Goal: Task Accomplishment & Management: Use online tool/utility

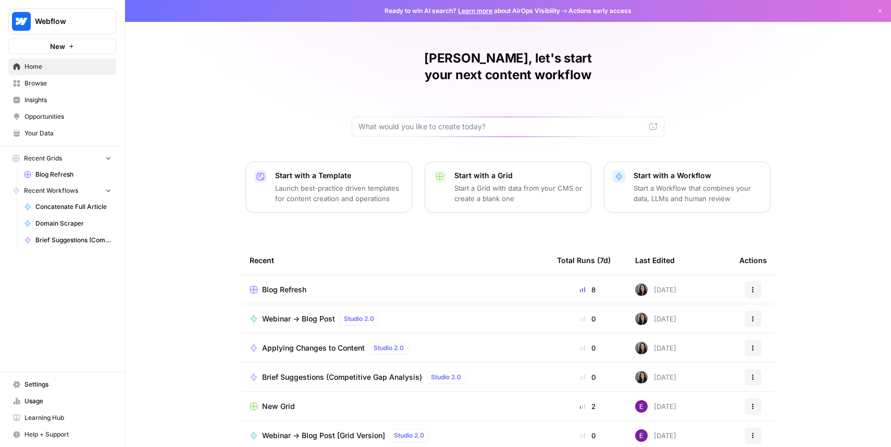
click at [36, 84] on span "Browse" at bounding box center [67, 83] width 87 height 9
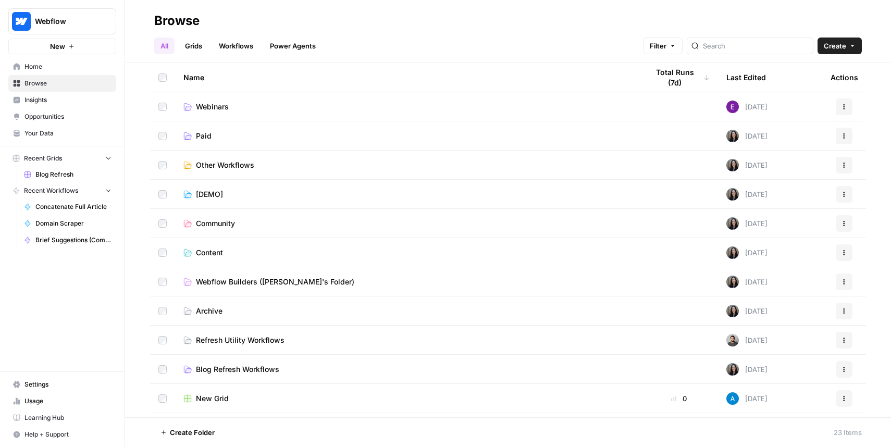
click at [231, 41] on link "Workflows" at bounding box center [235, 45] width 47 height 17
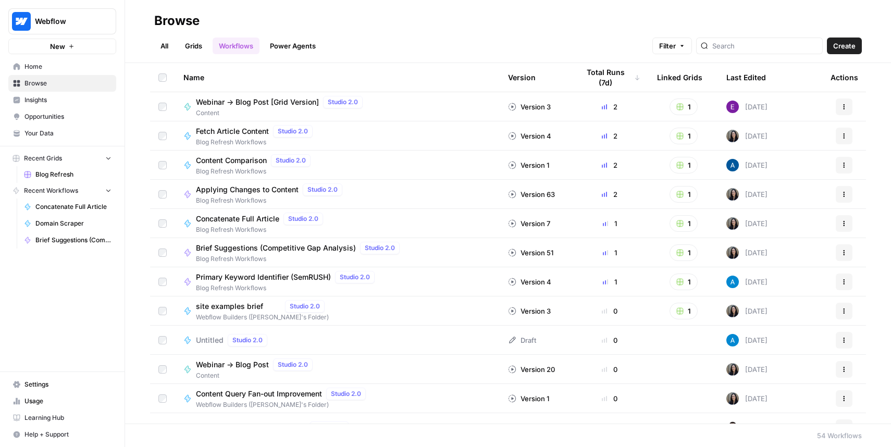
click at [179, 44] on ul "All Grids Workflows Power Agents" at bounding box center [238, 45] width 168 height 17
click at [170, 47] on link "All" at bounding box center [164, 45] width 20 height 17
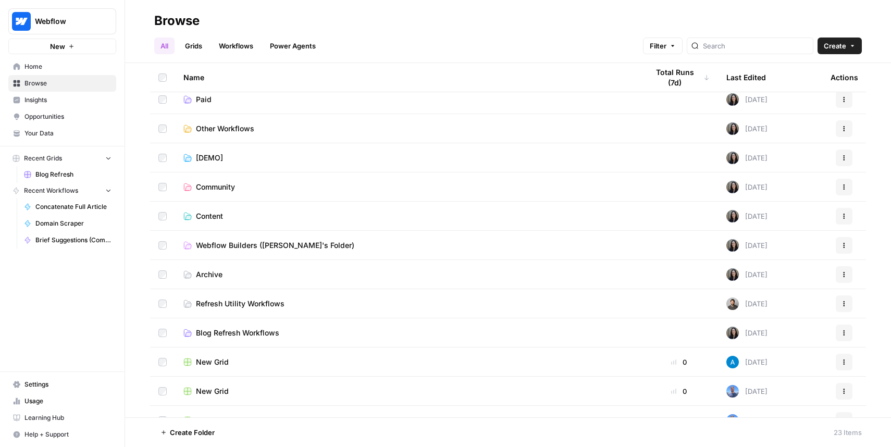
scroll to position [51, 0]
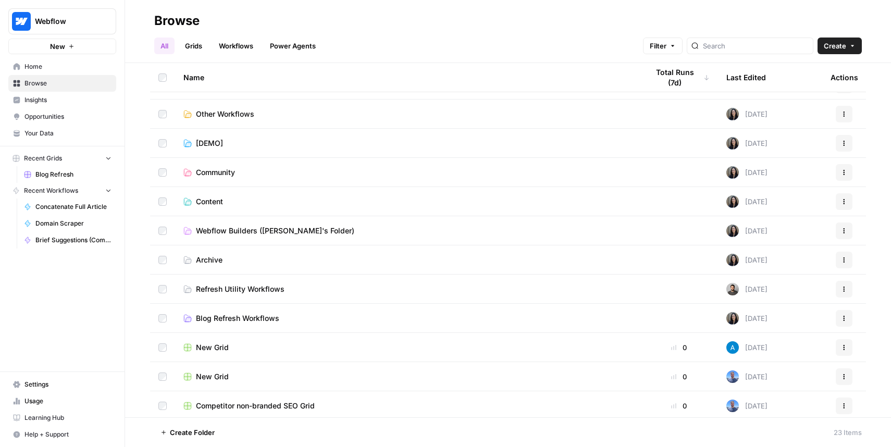
click at [206, 321] on span "Blog Refresh Workflows" at bounding box center [237, 318] width 83 height 10
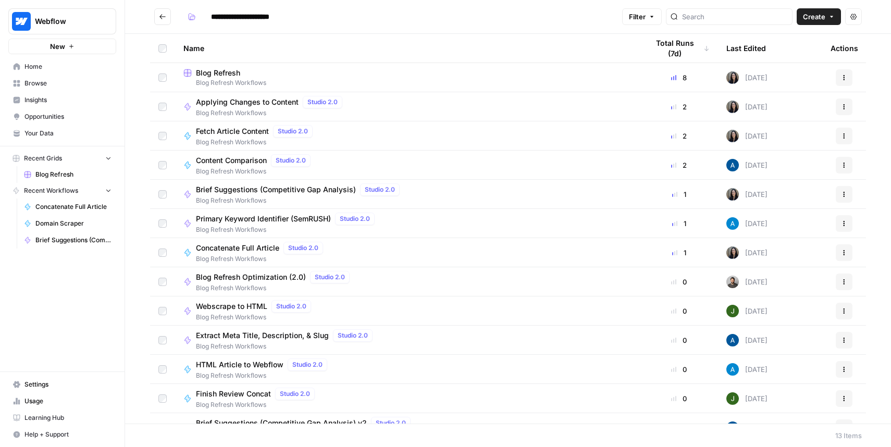
click at [236, 74] on span "Blog Refresh" at bounding box center [218, 73] width 44 height 10
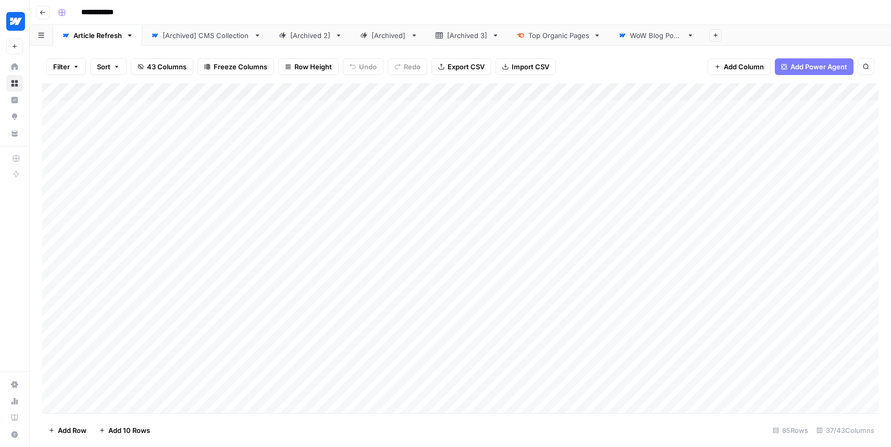
click at [743, 65] on span "Add Column" at bounding box center [743, 66] width 40 height 10
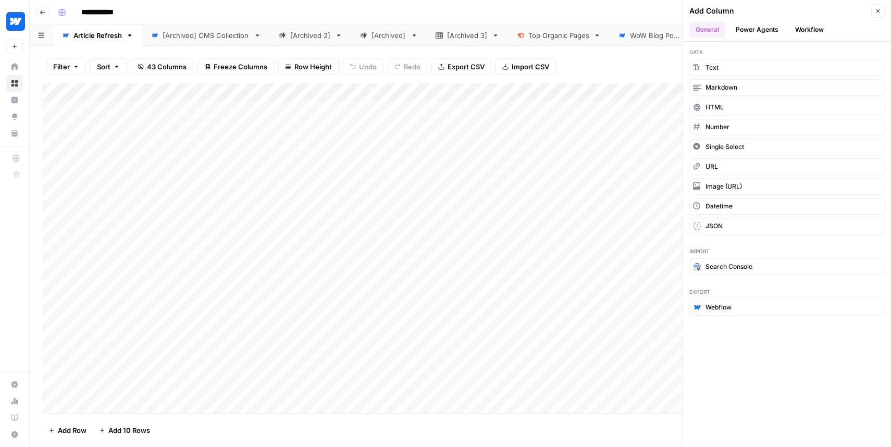
click at [865, 14] on button "Close" at bounding box center [878, 11] width 14 height 14
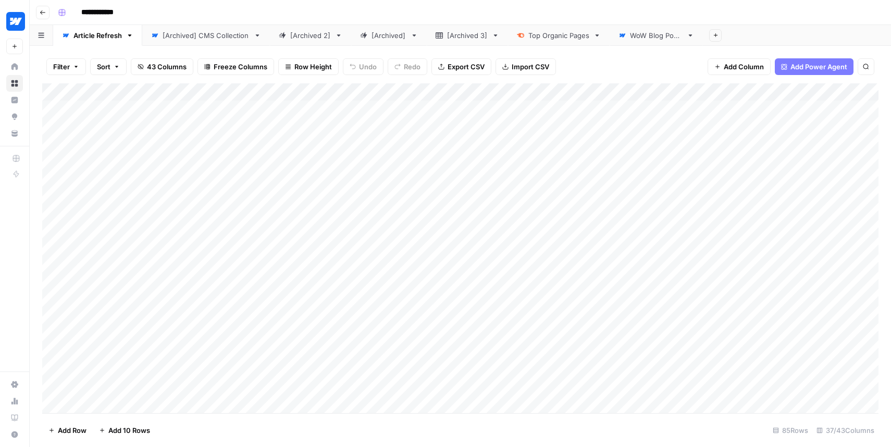
click at [755, 58] on div "Filter Sort 43 Columns Freeze Columns Row Height Undo Redo Export CSV Import CS…" at bounding box center [460, 66] width 836 height 33
click at [793, 72] on button "Add Power Agent" at bounding box center [813, 66] width 79 height 17
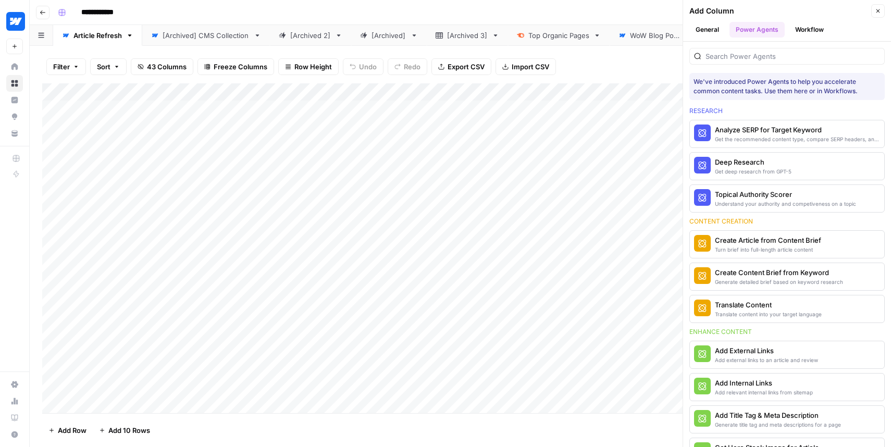
click at [865, 14] on icon "button" at bounding box center [877, 11] width 6 height 6
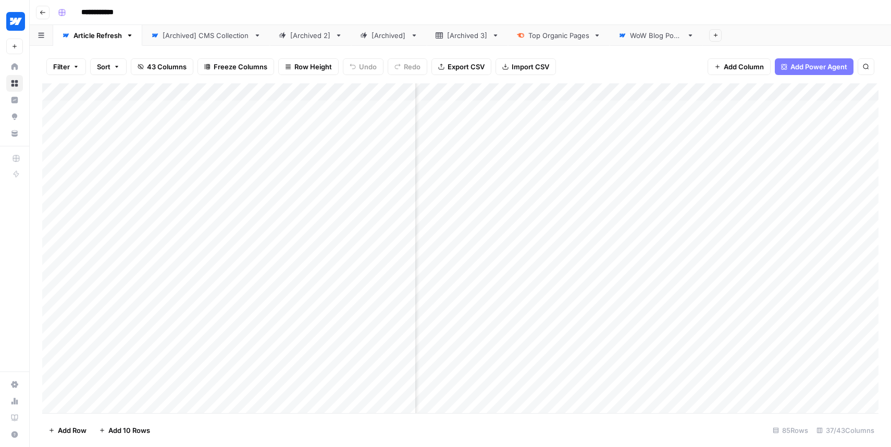
scroll to position [0, 1193]
click at [43, 22] on header "**********" at bounding box center [460, 12] width 861 height 25
click at [45, 10] on icon "button" at bounding box center [43, 12] width 6 height 6
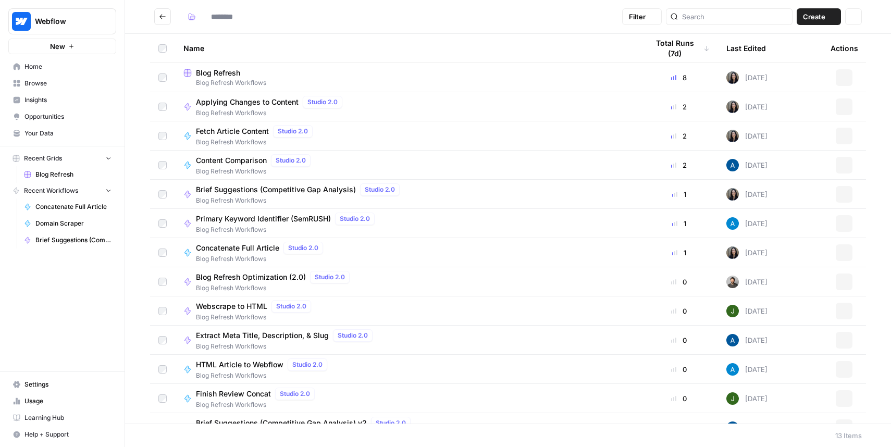
type input "**********"
click at [228, 83] on span "Blog Refresh Workflows" at bounding box center [407, 82] width 448 height 9
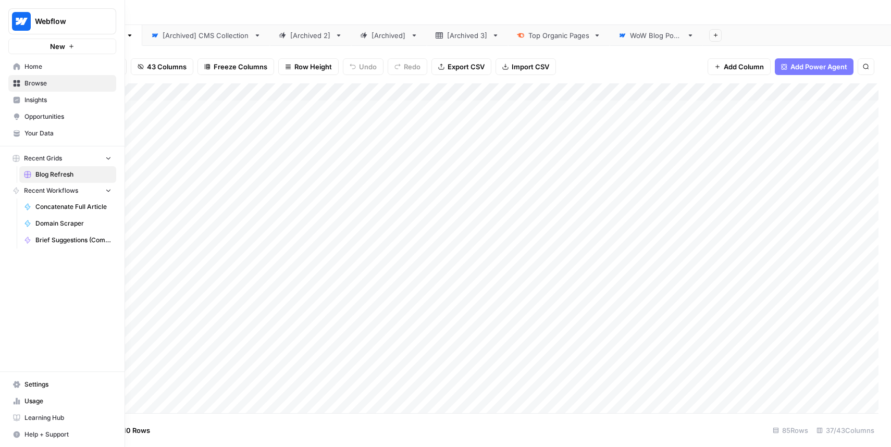
click at [43, 5] on div "Webflow New" at bounding box center [62, 27] width 124 height 54
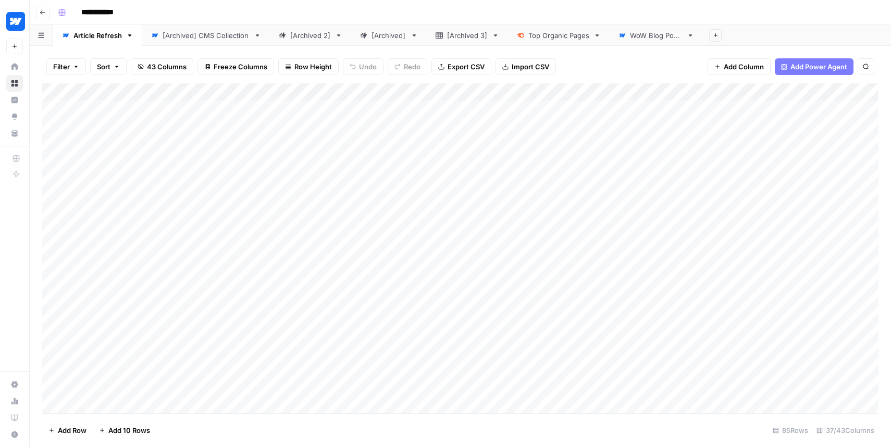
click at [45, 8] on button "Go back" at bounding box center [43, 13] width 14 height 14
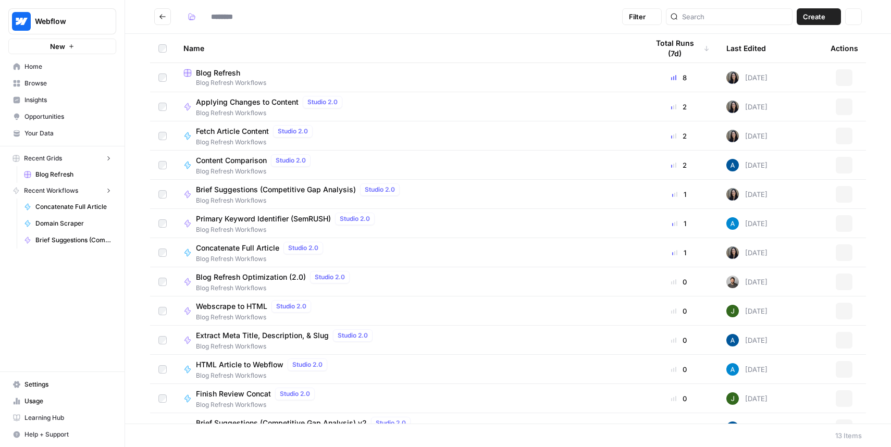
type input "**********"
click at [171, 21] on h2 "**********" at bounding box center [385, 16] width 463 height 17
click at [169, 20] on button "Go back" at bounding box center [162, 16] width 17 height 17
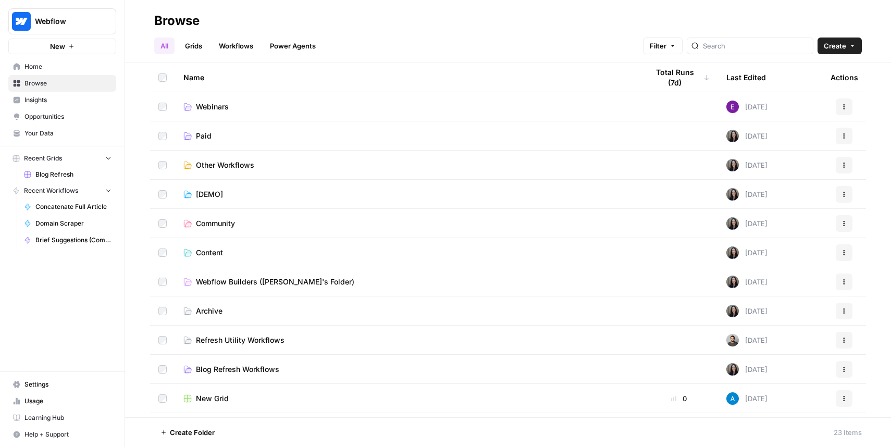
click at [273, 102] on link "Webinars" at bounding box center [407, 107] width 448 height 10
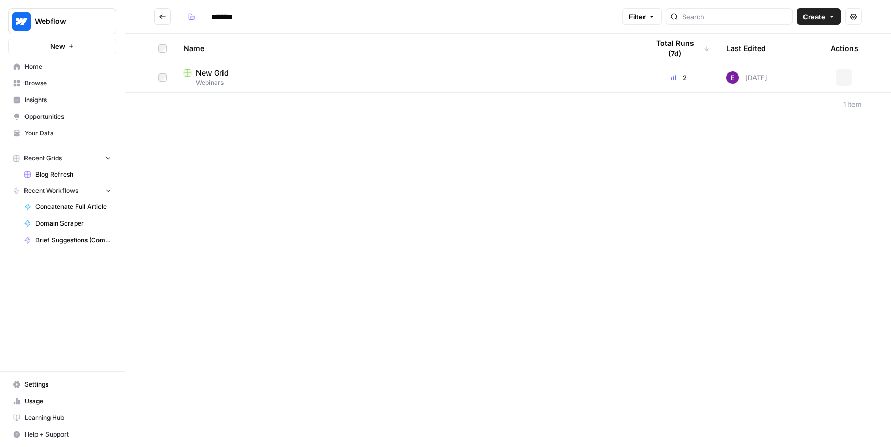
click at [166, 16] on icon "Go back" at bounding box center [162, 16] width 7 height 7
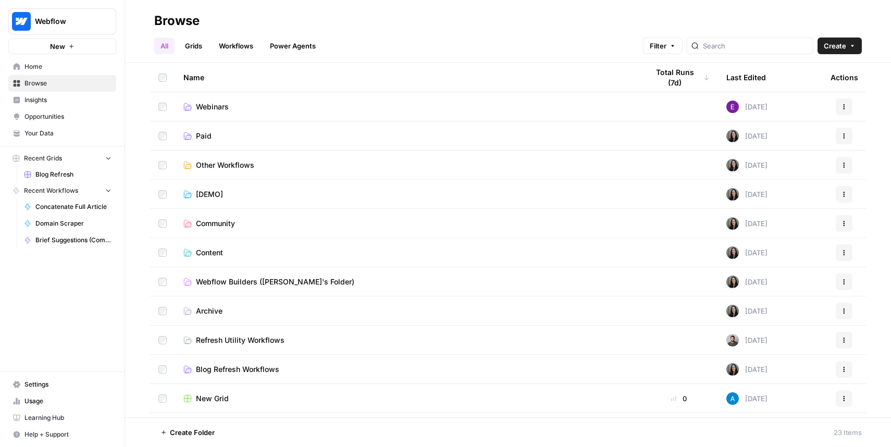
click at [243, 272] on td "Webflow Builders ([PERSON_NAME]'s Folder)" at bounding box center [407, 281] width 465 height 29
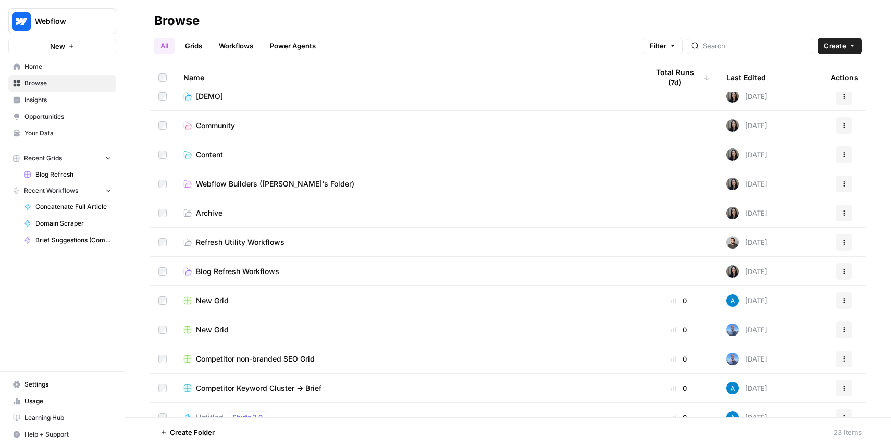
scroll to position [98, 0]
click at [244, 267] on span "Blog Refresh Workflows" at bounding box center [237, 271] width 83 height 10
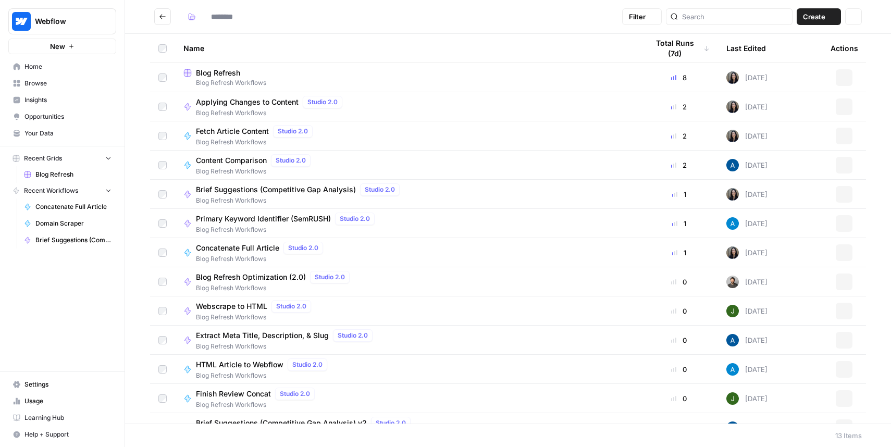
type input "**********"
click at [218, 68] on span "Blog Refresh" at bounding box center [218, 73] width 44 height 10
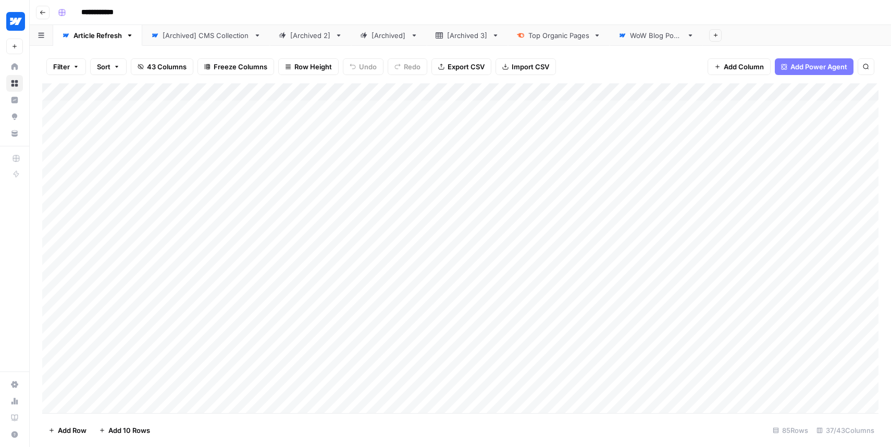
click at [47, 7] on button "Go back" at bounding box center [43, 13] width 14 height 14
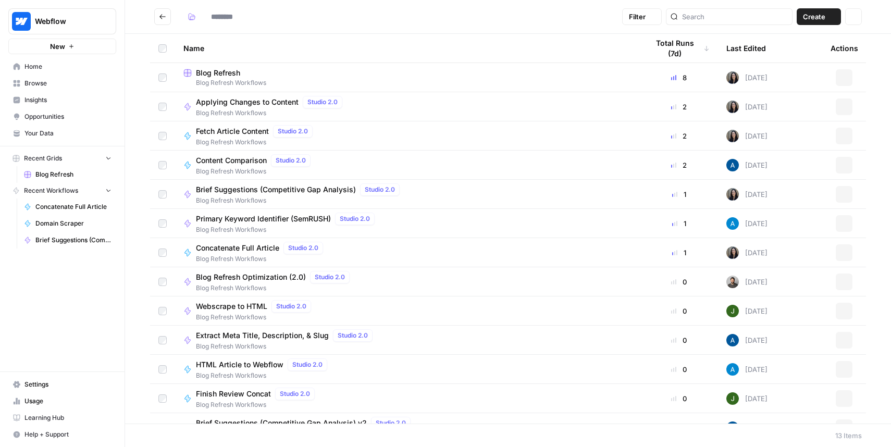
type input "**********"
click at [280, 189] on span "Brief Suggestions (Competitive Gap Analysis)" at bounding box center [276, 189] width 160 height 10
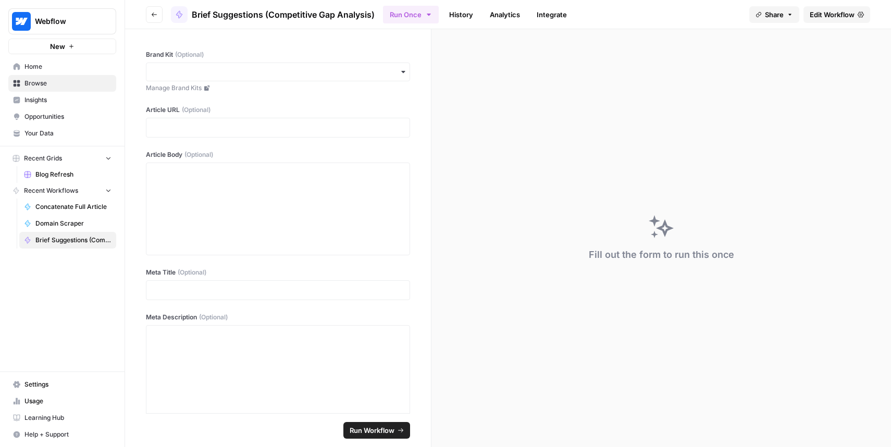
click at [159, 18] on button "Go back" at bounding box center [154, 14] width 17 height 17
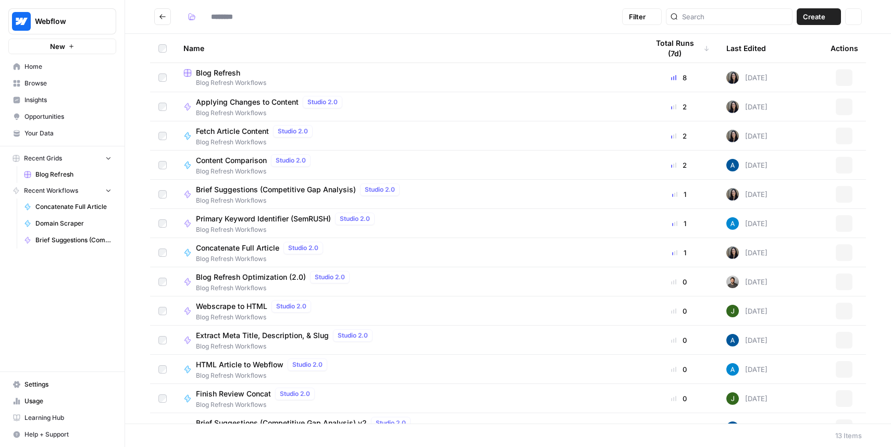
type input "**********"
click at [252, 222] on span "Primary Keyword Identifier (SemRUSH)" at bounding box center [263, 219] width 135 height 10
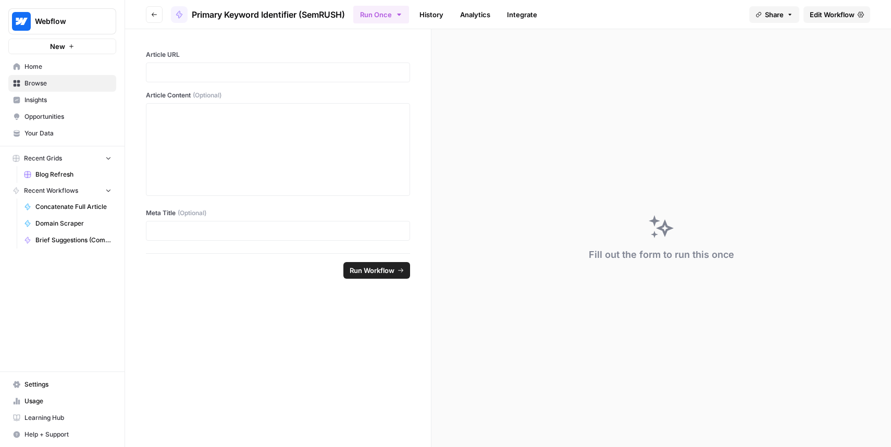
click at [159, 13] on button "Go back" at bounding box center [154, 14] width 17 height 17
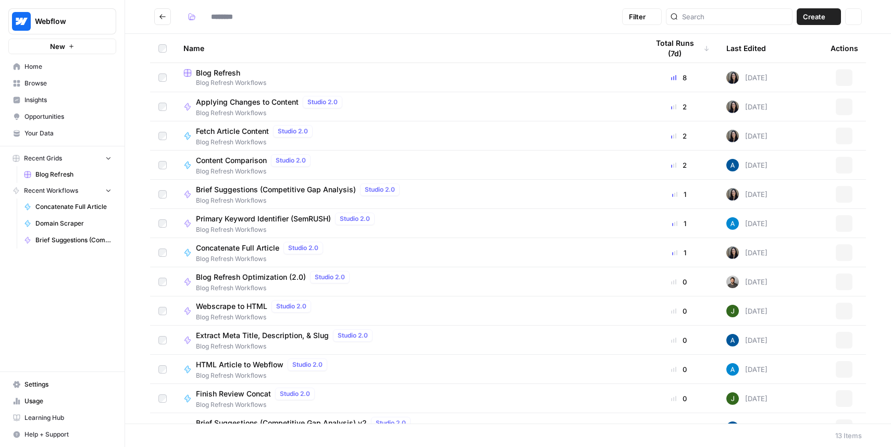
type input "**********"
click at [159, 13] on icon "Go back" at bounding box center [162, 16] width 7 height 7
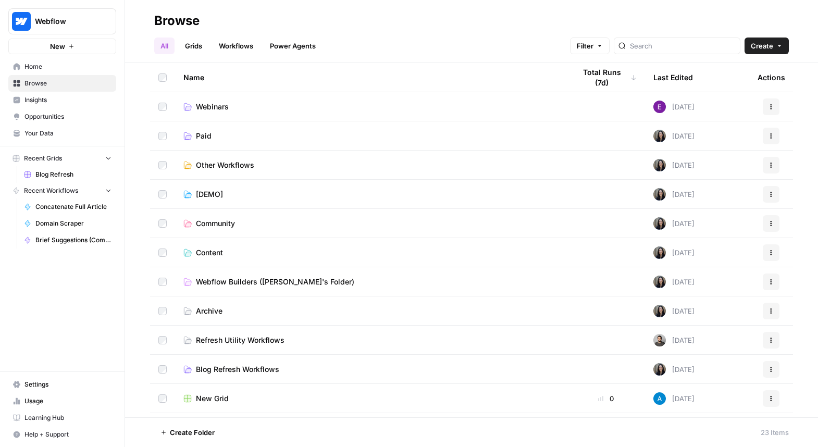
click at [274, 11] on header "Browse All Grids Workflows Power Agents Filter Create" at bounding box center [471, 31] width 693 height 63
click at [228, 13] on div "Browse" at bounding box center [471, 20] width 634 height 17
click at [191, 48] on link "Grids" at bounding box center [194, 45] width 30 height 17
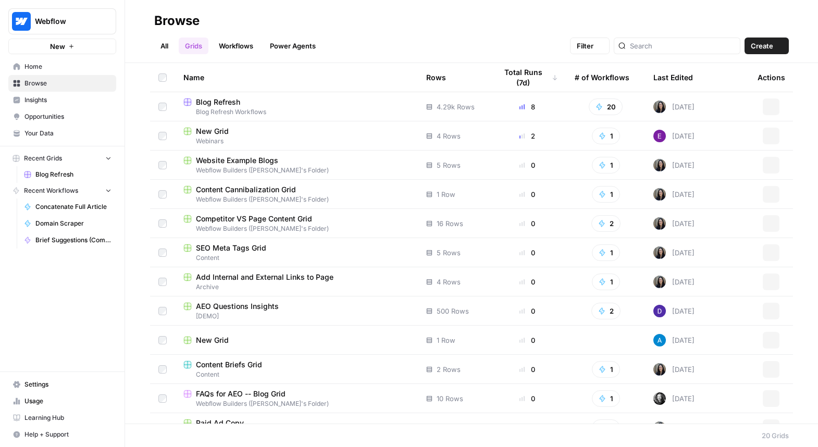
click at [236, 44] on link "Workflows" at bounding box center [235, 45] width 47 height 17
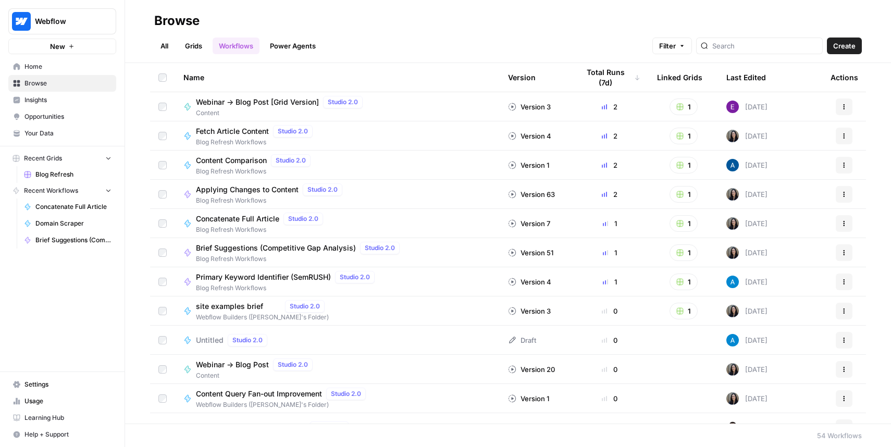
click at [163, 43] on link "All" at bounding box center [164, 45] width 20 height 17
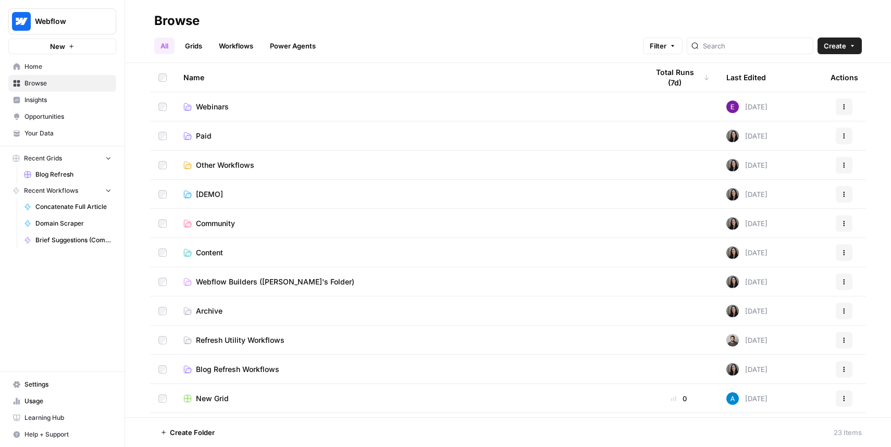
scroll to position [108, 0]
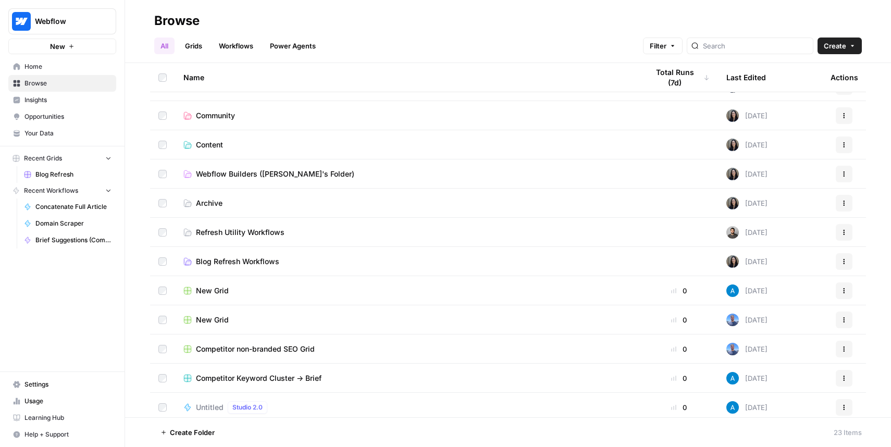
click at [248, 231] on span "Refresh Utility Workflows" at bounding box center [240, 232] width 89 height 10
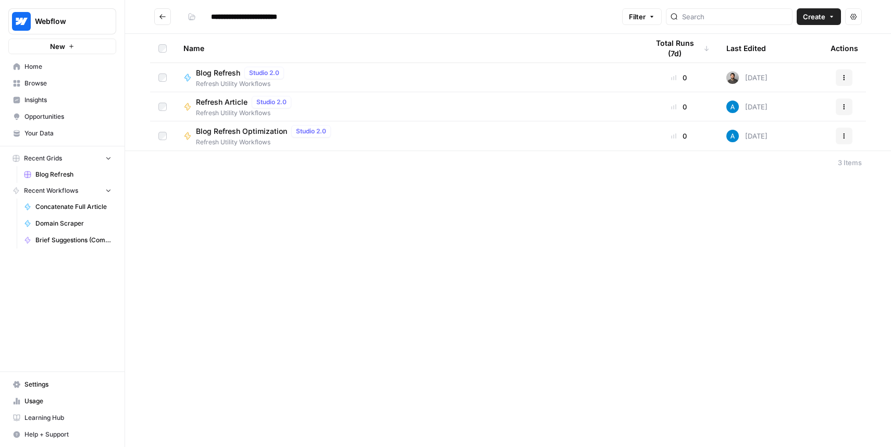
click at [165, 21] on button "Go back" at bounding box center [162, 16] width 17 height 17
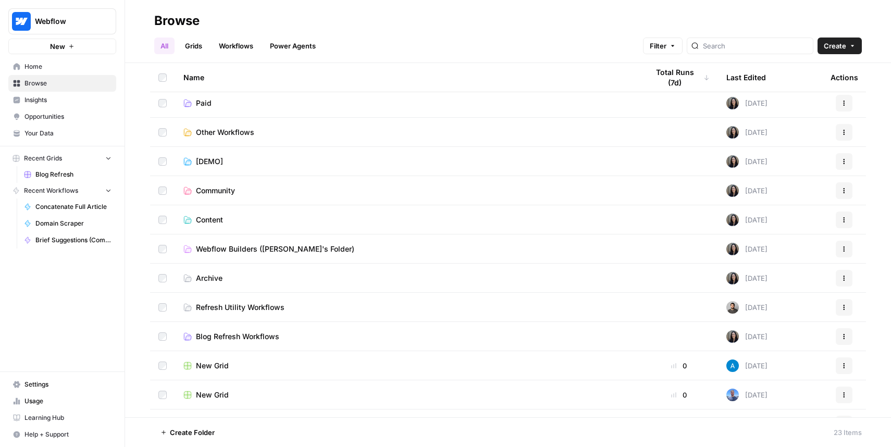
scroll to position [32, 0]
click at [247, 335] on span "Blog Refresh Workflows" at bounding box center [237, 337] width 83 height 10
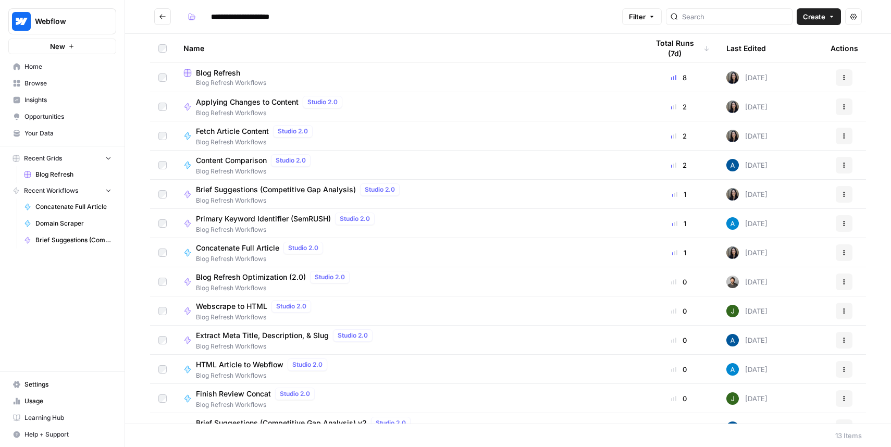
click at [229, 80] on span "Blog Refresh Workflows" at bounding box center [407, 82] width 448 height 9
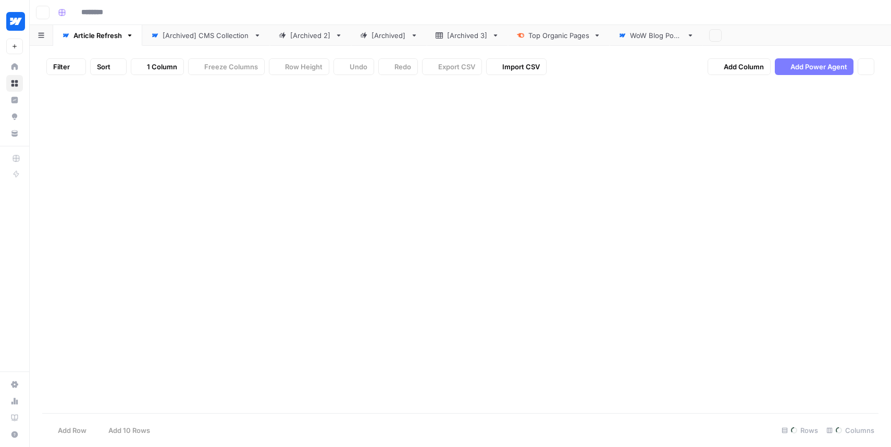
type input "**********"
click at [453, 94] on div "Add Column" at bounding box center [460, 248] width 836 height 330
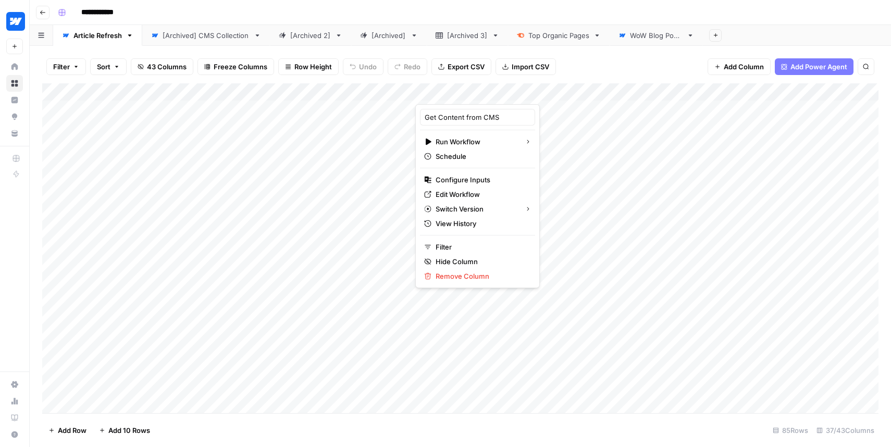
click at [453, 94] on div at bounding box center [472, 93] width 115 height 21
click at [605, 75] on div "Filter Sort 43 Columns Freeze Columns Row Height Undo Redo Export CSV Import CS…" at bounding box center [460, 66] width 836 height 33
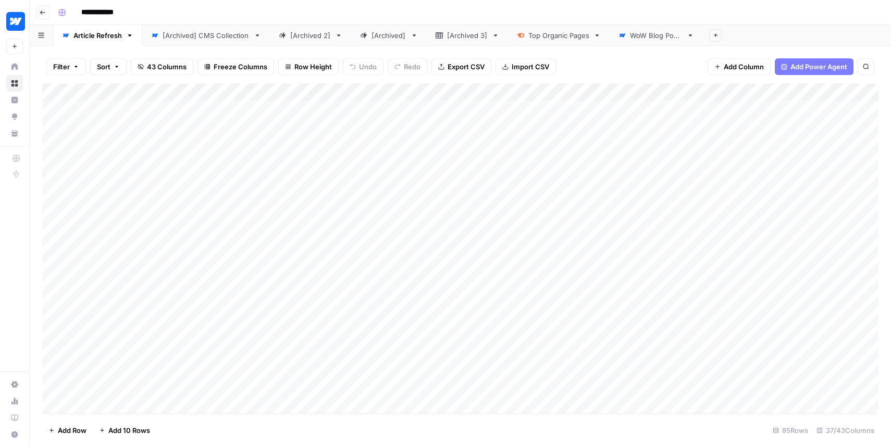
click at [479, 94] on div "Add Column" at bounding box center [460, 248] width 836 height 330
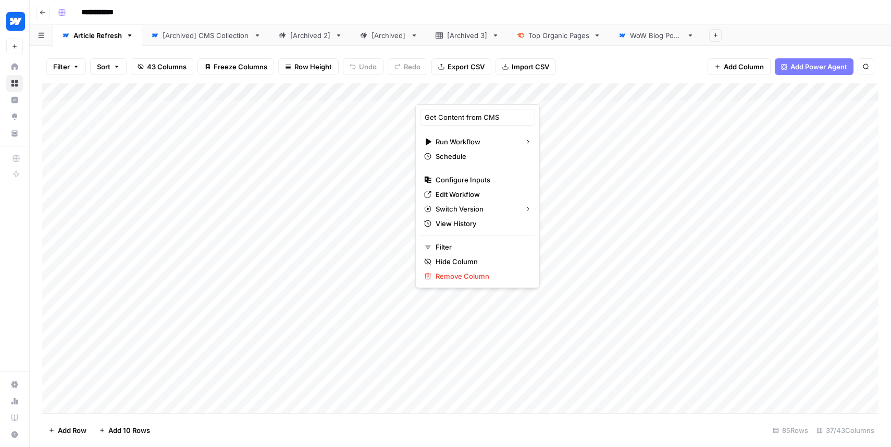
click at [479, 94] on div at bounding box center [472, 93] width 115 height 21
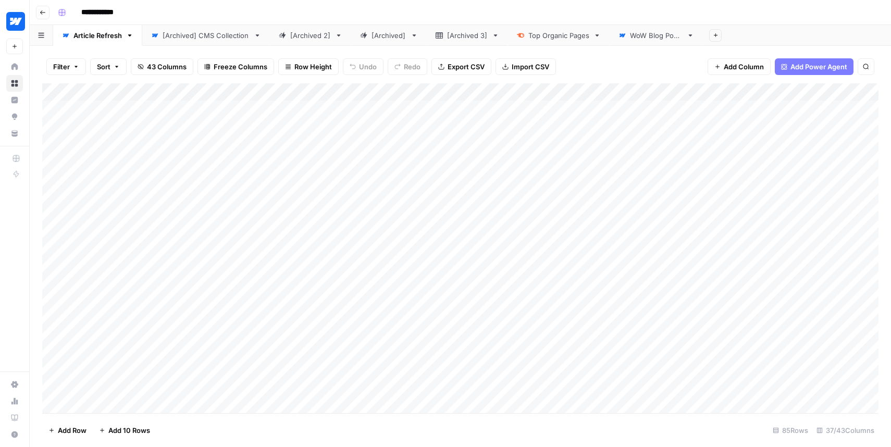
click at [627, 77] on div "Filter Sort 43 Columns Freeze Columns Row Height Undo Redo Export CSV Import CS…" at bounding box center [460, 66] width 836 height 33
click at [549, 93] on div "Add Column" at bounding box center [460, 248] width 836 height 330
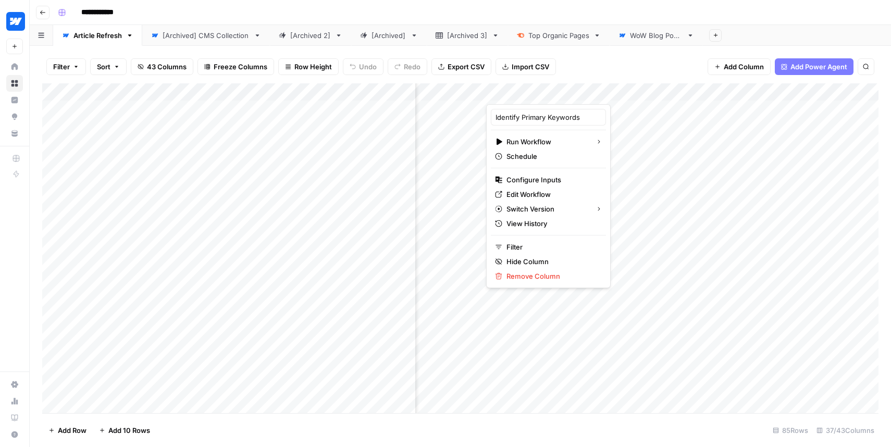
click at [549, 93] on div at bounding box center [550, 93] width 129 height 21
click at [544, 193] on span "Edit Workflow" at bounding box center [551, 194] width 91 height 10
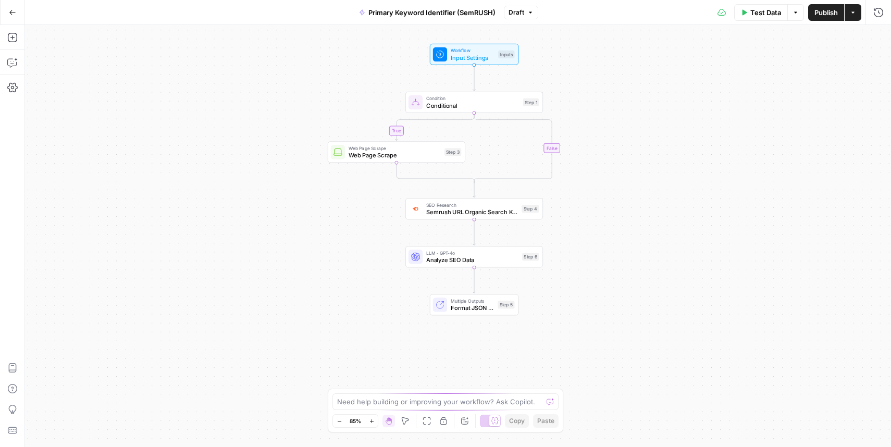
click at [11, 5] on button "Go Back" at bounding box center [12, 12] width 19 height 19
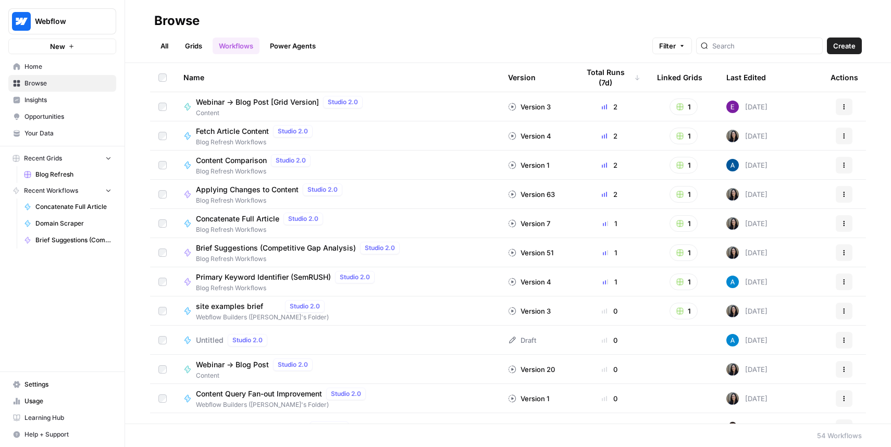
click at [167, 36] on div "All Grids Workflows Power Agents Filter Create" at bounding box center [507, 41] width 707 height 25
click at [158, 49] on link "All" at bounding box center [164, 45] width 20 height 17
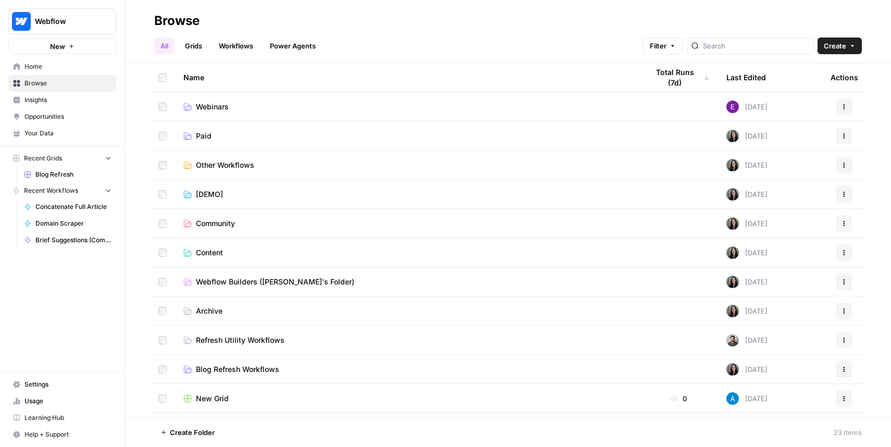
scroll to position [41, 0]
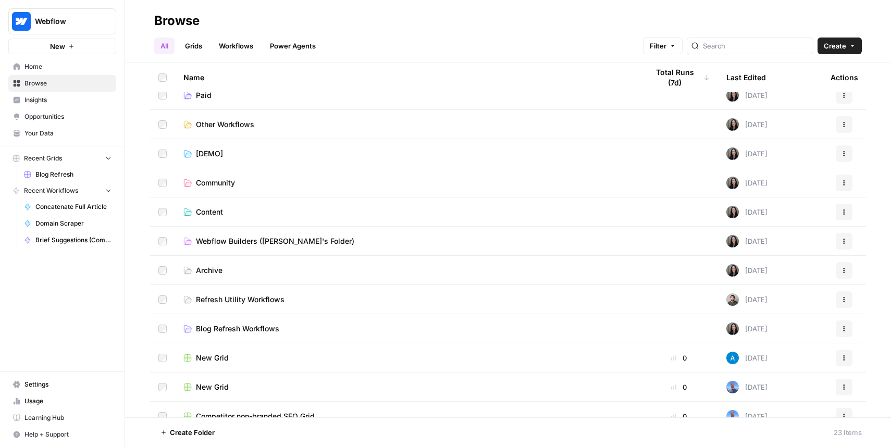
click at [268, 321] on td "Blog Refresh Workflows" at bounding box center [407, 328] width 465 height 29
click at [266, 330] on span "Blog Refresh Workflows" at bounding box center [237, 328] width 83 height 10
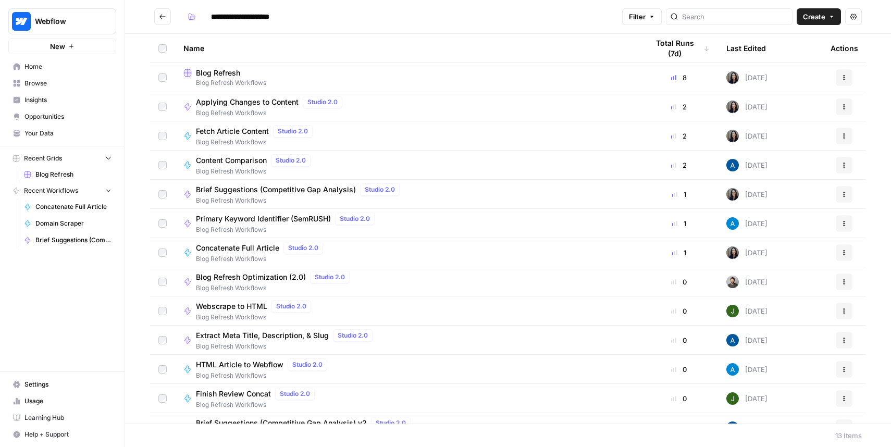
click at [345, 69] on div "Blog Refresh" at bounding box center [407, 73] width 448 height 10
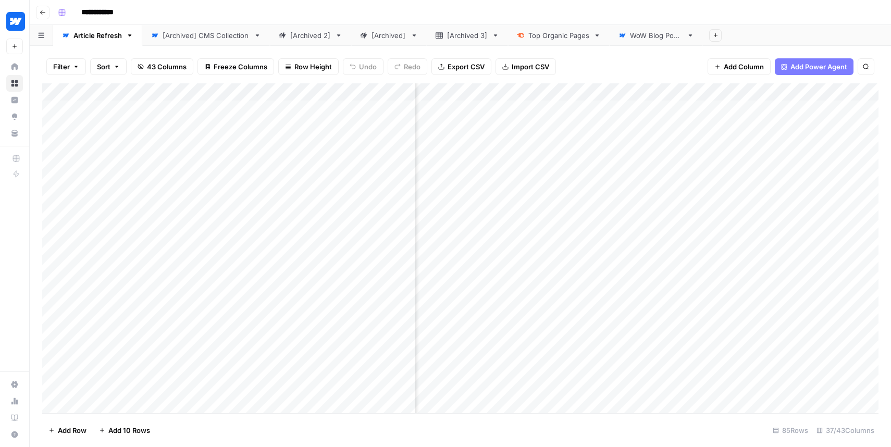
scroll to position [0, 1946]
click at [512, 90] on div "Add Column" at bounding box center [460, 248] width 836 height 330
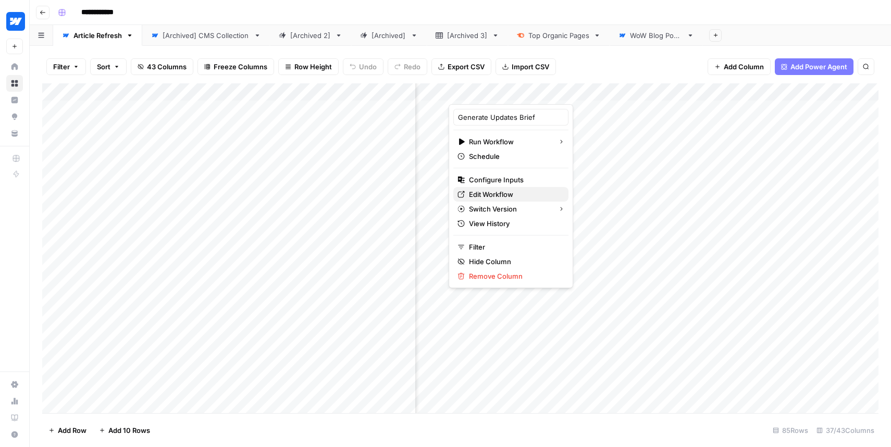
click at [522, 195] on span "Edit Workflow" at bounding box center [514, 194] width 91 height 10
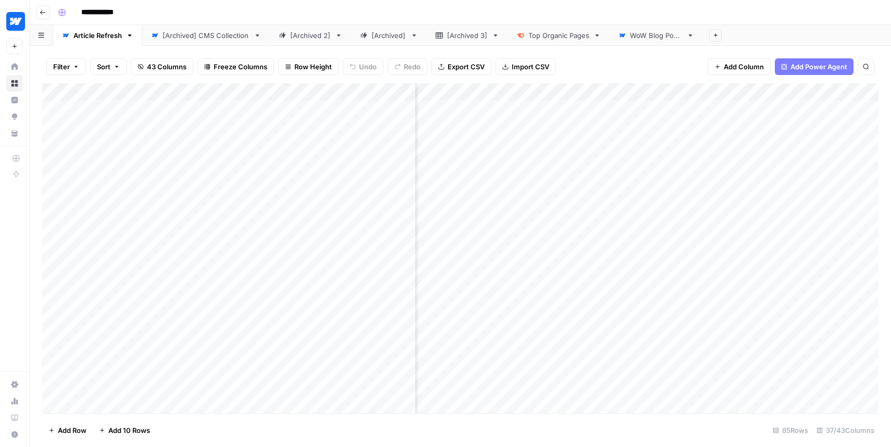
scroll to position [0, 2327]
click at [686, 145] on div "Add Column" at bounding box center [460, 248] width 836 height 330
click at [645, 107] on div "Add Column" at bounding box center [460, 248] width 836 height 330
click at [488, 102] on div "Add Column" at bounding box center [460, 248] width 836 height 330
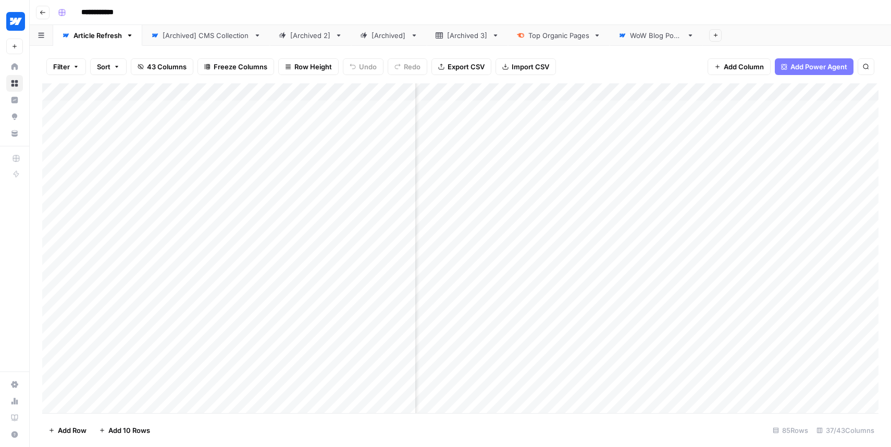
click at [547, 109] on div "Add Column" at bounding box center [460, 248] width 836 height 330
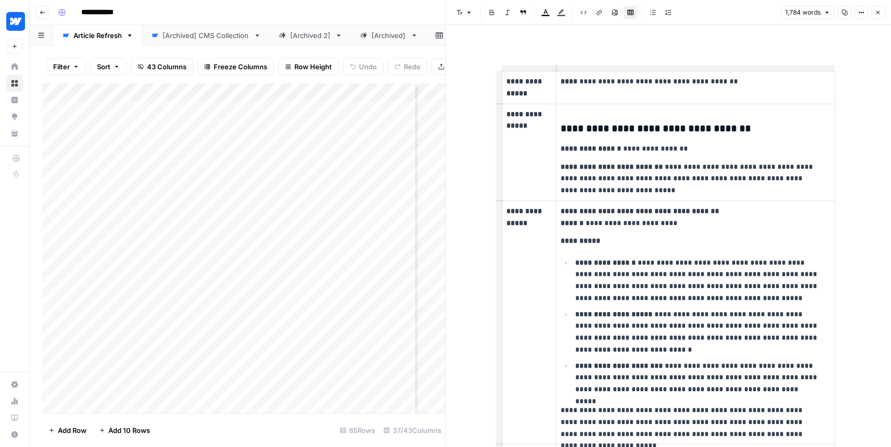
click at [875, 11] on icon "button" at bounding box center [877, 12] width 6 height 6
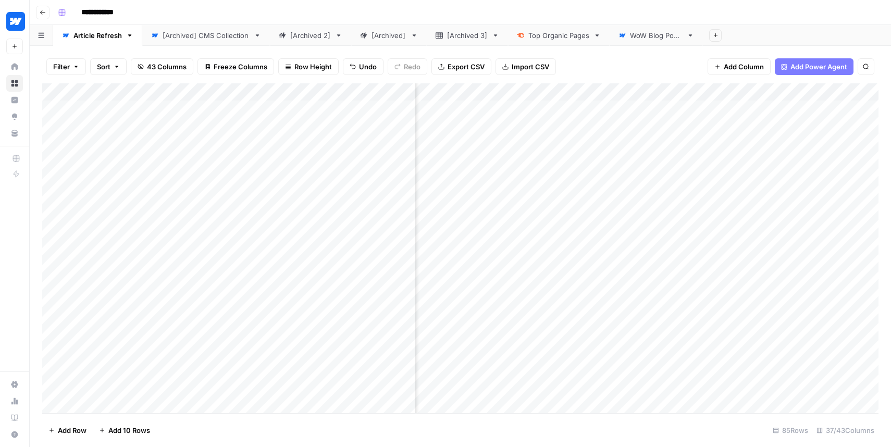
scroll to position [0, 2074]
click at [538, 108] on div "Add Column" at bounding box center [460, 248] width 836 height 330
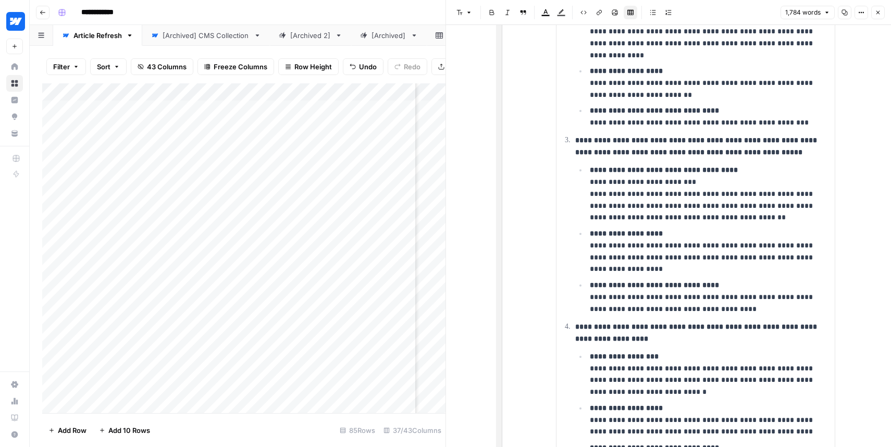
scroll to position [2853, 0]
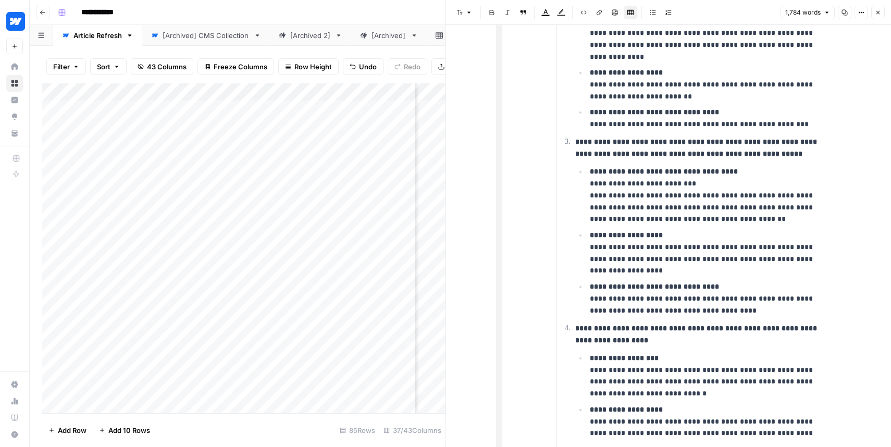
click at [875, 13] on icon "button" at bounding box center [877, 12] width 6 height 6
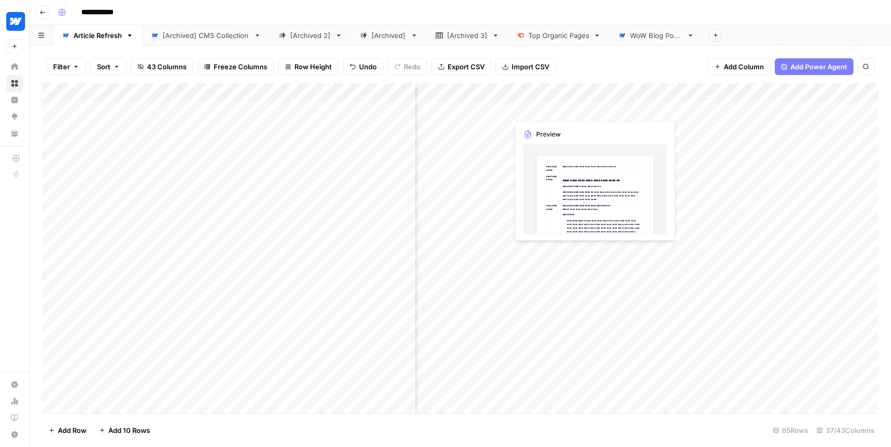
scroll to position [0, 2311]
click at [590, 94] on div "Add Column" at bounding box center [460, 248] width 836 height 330
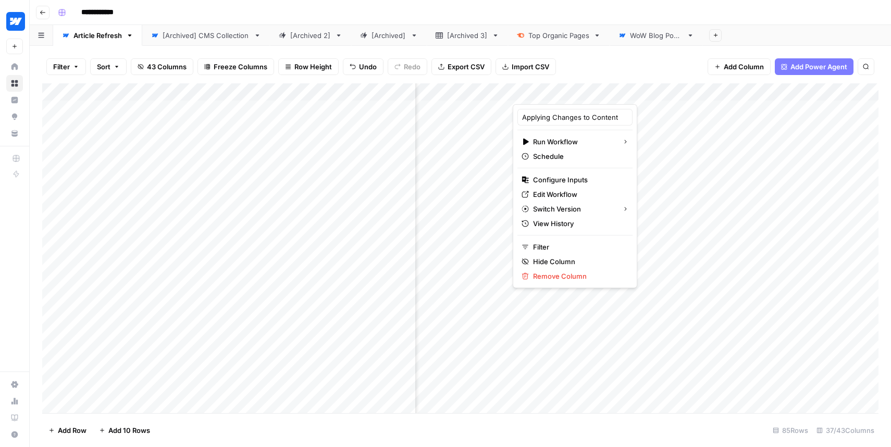
click at [593, 84] on div at bounding box center [582, 93] width 141 height 21
click at [566, 192] on span "Edit Workflow" at bounding box center [578, 194] width 91 height 10
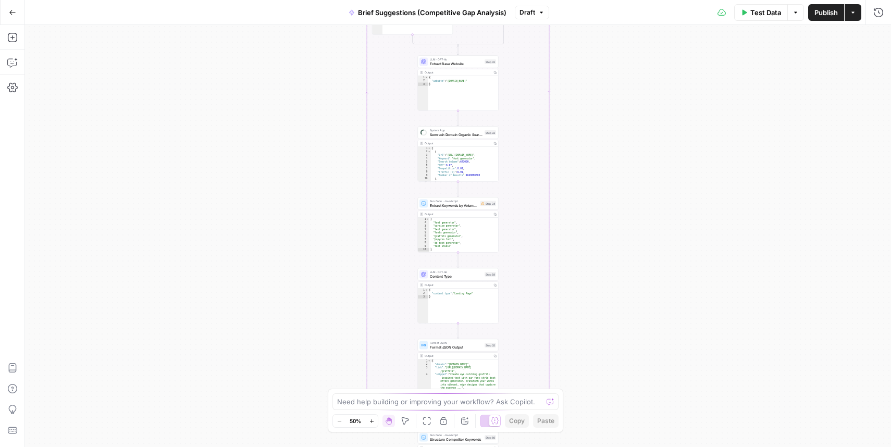
click at [600, 238] on div "true false true false Workflow Input Settings Inputs Condition Check Article Bo…" at bounding box center [458, 236] width 866 height 422
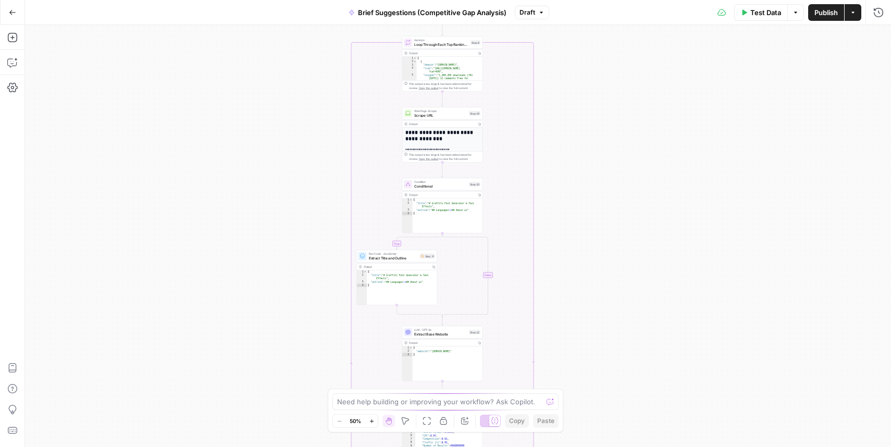
drag, startPoint x: 588, startPoint y: 98, endPoint x: 571, endPoint y: 273, distance: 176.3
click at [570, 273] on div "true false true false Workflow Input Settings Inputs Condition Check Article Bo…" at bounding box center [458, 236] width 866 height 422
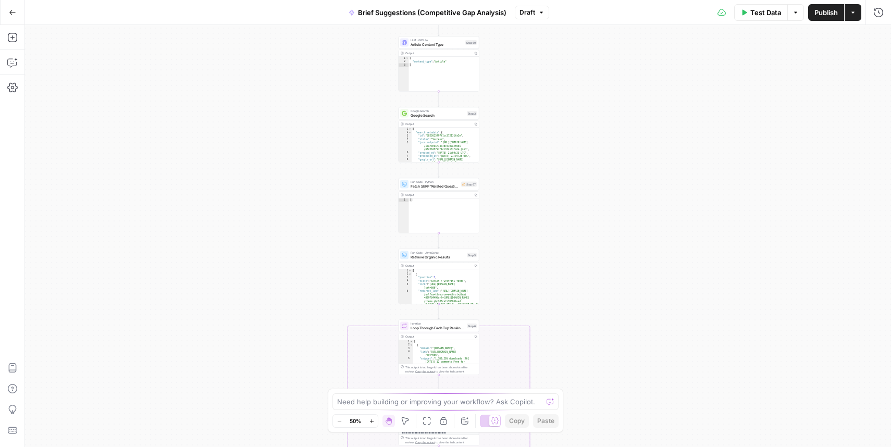
drag, startPoint x: 579, startPoint y: 103, endPoint x: 582, endPoint y: 291, distance: 187.5
click at [582, 295] on div "true false true false Workflow Input Settings Inputs Condition Check Article Bo…" at bounding box center [458, 236] width 866 height 422
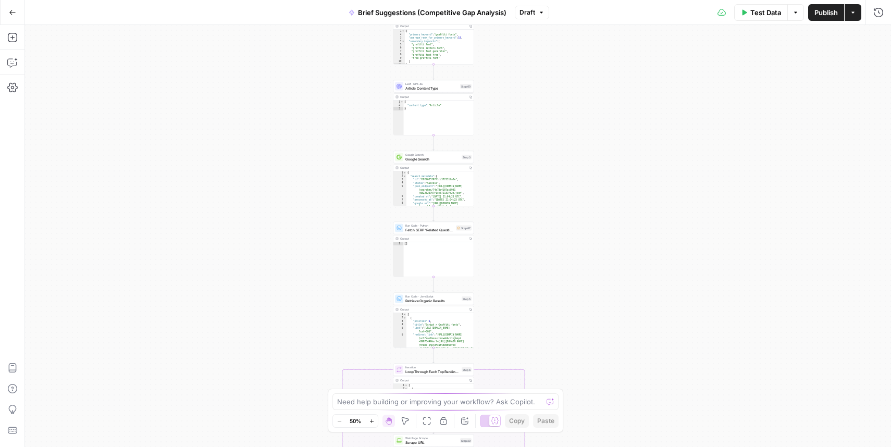
drag, startPoint x: 552, startPoint y: 102, endPoint x: 518, endPoint y: 290, distance: 191.0
click at [518, 293] on div "true false true false Workflow Input Settings Inputs Condition Check Article Bo…" at bounding box center [458, 236] width 866 height 422
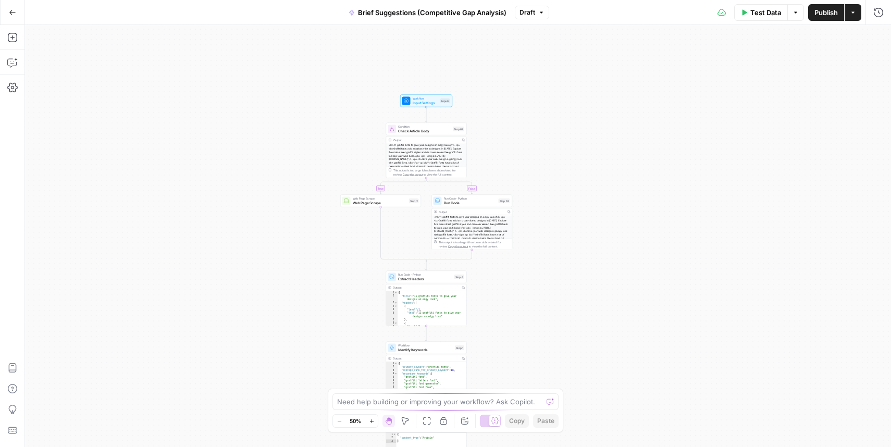
drag, startPoint x: 521, startPoint y: 102, endPoint x: 543, endPoint y: 272, distance: 171.2
click at [543, 274] on div "true false true false Workflow Input Settings Inputs Condition Check Article Bo…" at bounding box center [458, 236] width 866 height 422
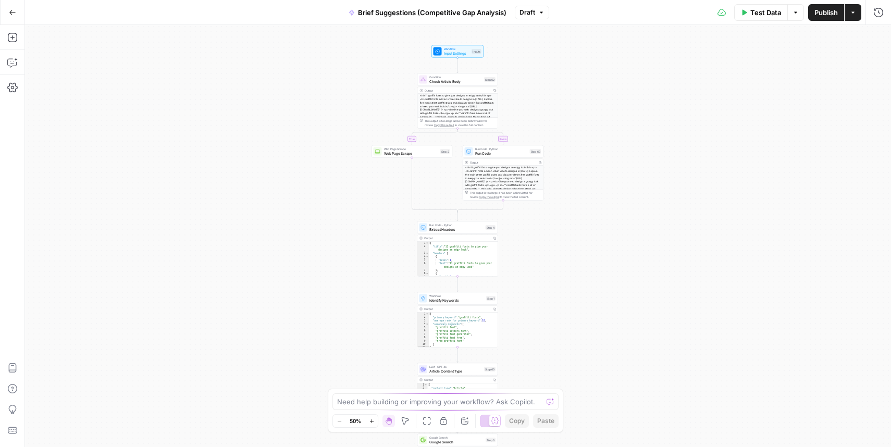
drag, startPoint x: 540, startPoint y: 171, endPoint x: 571, endPoint y: 119, distance: 60.0
click at [571, 119] on div "true false true false Workflow Input Settings Inputs Condition Check Article Bo…" at bounding box center [458, 236] width 866 height 422
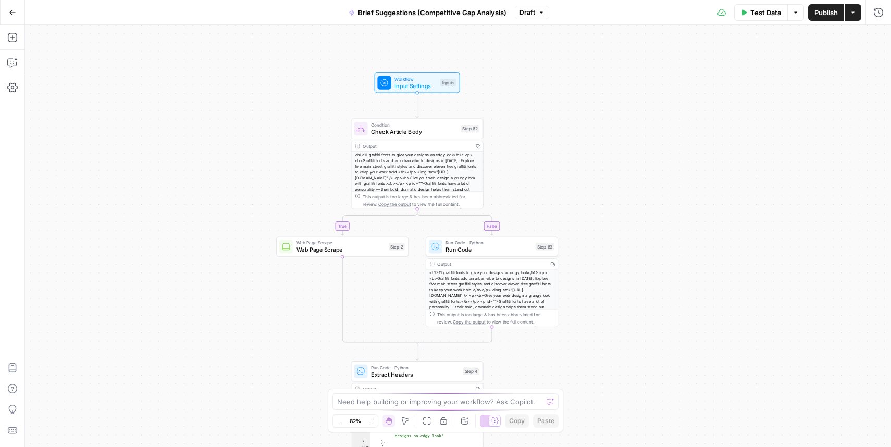
drag, startPoint x: 549, startPoint y: 74, endPoint x: 585, endPoint y: 137, distance: 72.1
click at [585, 137] on div "true false true false Workflow Input Settings Inputs Condition Check Article Bo…" at bounding box center [458, 236] width 866 height 422
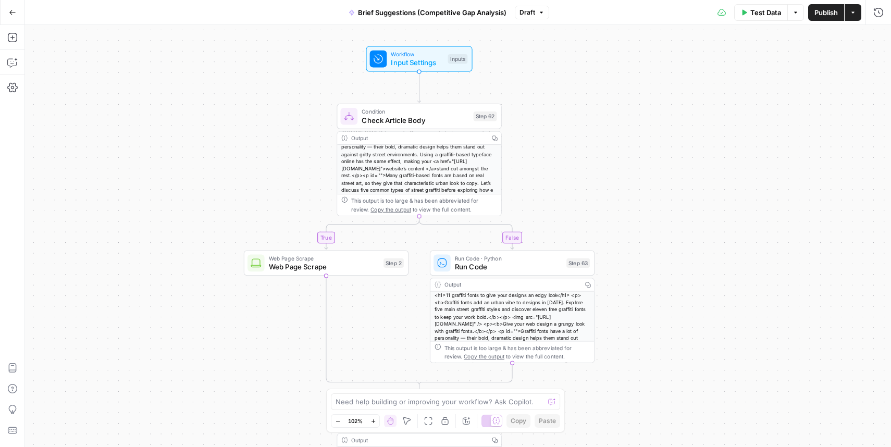
scroll to position [50, 0]
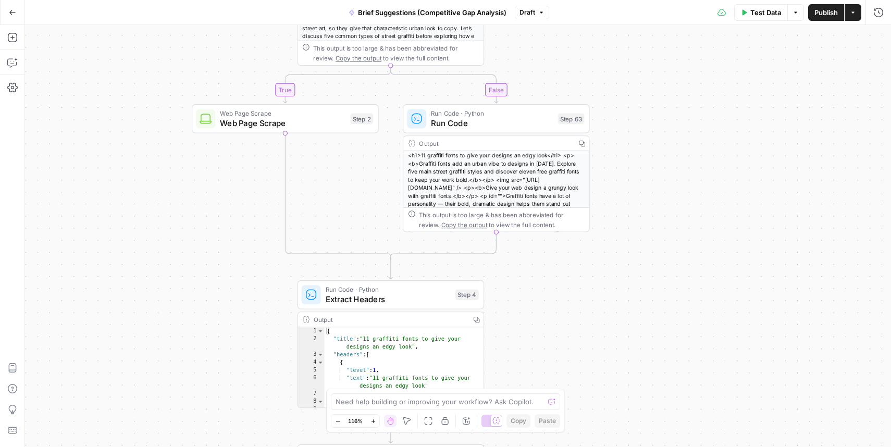
drag, startPoint x: 204, startPoint y: 352, endPoint x: 215, endPoint y: 131, distance: 221.1
click at [215, 131] on div "true false true false Workflow Input Settings Inputs Condition Check Article Bo…" at bounding box center [458, 236] width 866 height 422
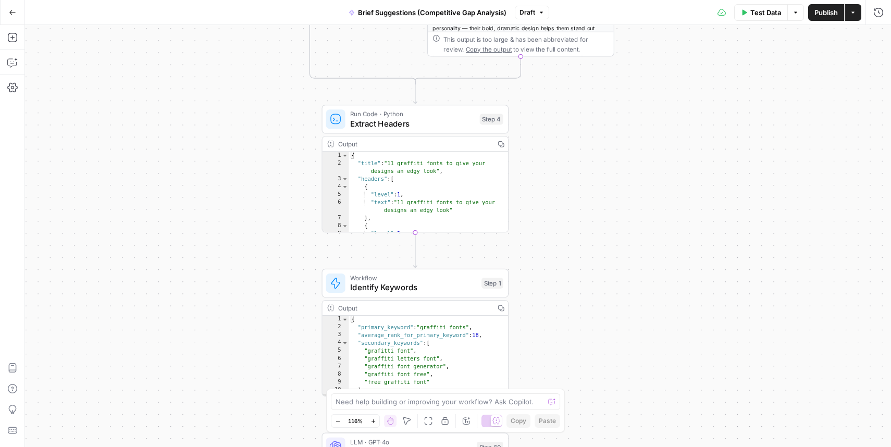
drag, startPoint x: 206, startPoint y: 242, endPoint x: 227, endPoint y: 169, distance: 76.0
click at [227, 169] on div "true false true false Workflow Input Settings Inputs Condition Check Article Bo…" at bounding box center [458, 236] width 866 height 422
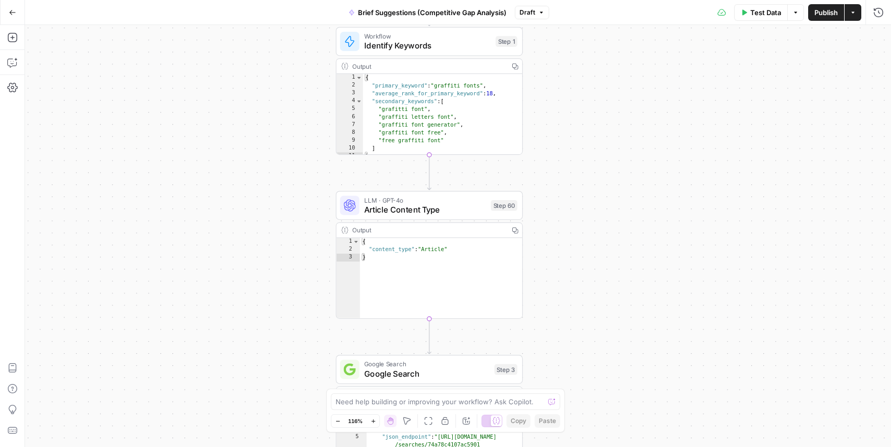
drag, startPoint x: 599, startPoint y: 355, endPoint x: 609, endPoint y: 114, distance: 240.8
click at [609, 114] on div "true false true false Workflow Input Settings Inputs Condition Check Article Bo…" at bounding box center [458, 236] width 866 height 422
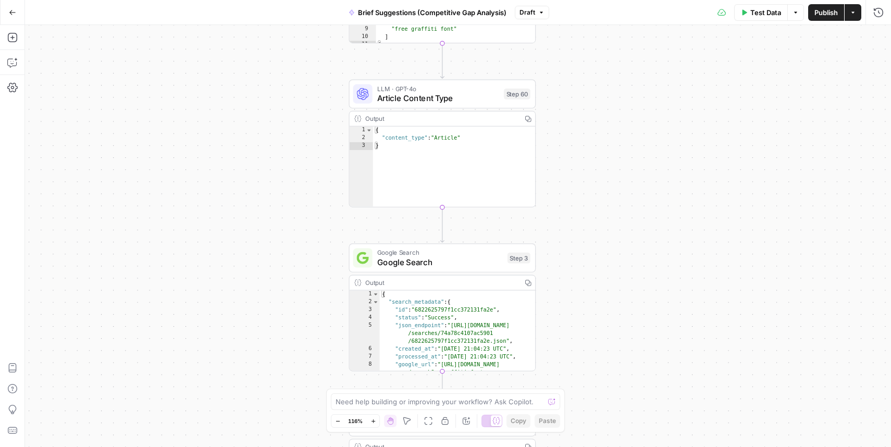
drag, startPoint x: 578, startPoint y: 225, endPoint x: 587, endPoint y: 134, distance: 92.1
click at [587, 134] on div "true false true false Workflow Input Settings Inputs Condition Check Article Bo…" at bounding box center [458, 236] width 866 height 422
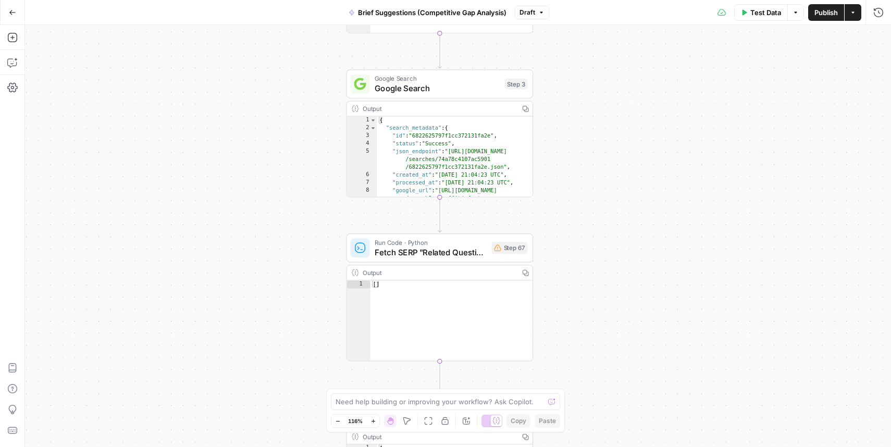
drag, startPoint x: 581, startPoint y: 309, endPoint x: 579, endPoint y: 135, distance: 174.0
click at [579, 135] on div "true false true false Workflow Input Settings Inputs Condition Check Article Bo…" at bounding box center [458, 236] width 866 height 422
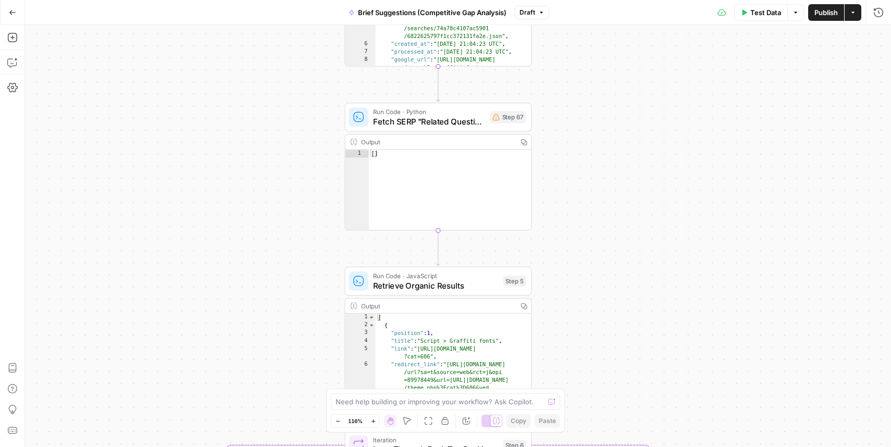
drag, startPoint x: 569, startPoint y: 306, endPoint x: 567, endPoint y: 175, distance: 130.7
click at [567, 175] on div "true false true false Workflow Input Settings Inputs Condition Check Article Bo…" at bounding box center [458, 236] width 866 height 422
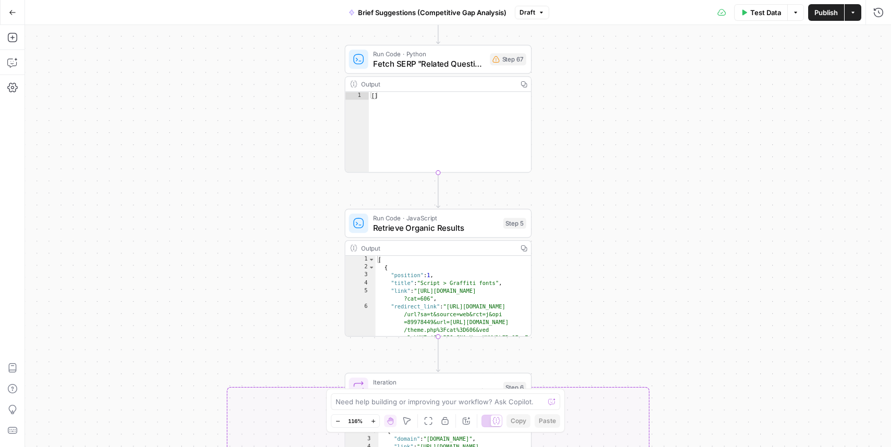
drag, startPoint x: 567, startPoint y: 175, endPoint x: 570, endPoint y: 71, distance: 104.2
click at [570, 71] on div "true false true false Workflow Input Settings Inputs Condition Check Article Bo…" at bounding box center [458, 236] width 866 height 422
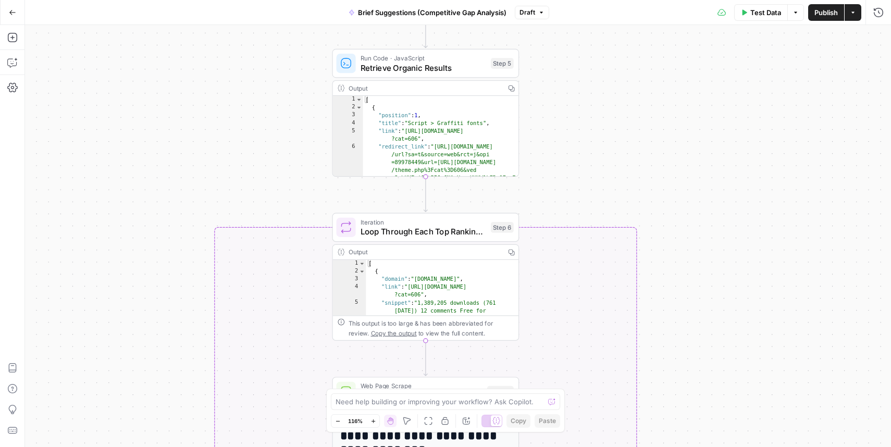
drag, startPoint x: 610, startPoint y: 297, endPoint x: 594, endPoint y: 170, distance: 128.0
click at [594, 170] on div "true false true false Workflow Input Settings Inputs Condition Check Article Bo…" at bounding box center [458, 236] width 866 height 422
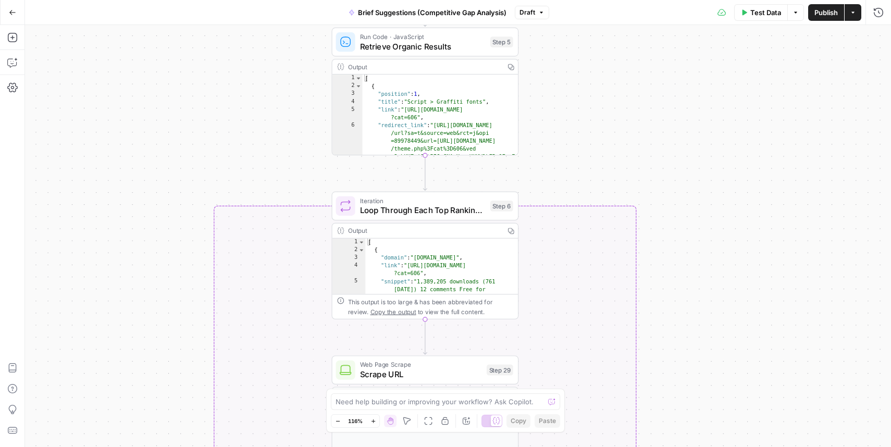
drag, startPoint x: 596, startPoint y: 179, endPoint x: 615, endPoint y: 77, distance: 104.3
click at [615, 77] on div "true false true false Workflow Input Settings Inputs Condition Check Article Bo…" at bounding box center [458, 236] width 866 height 422
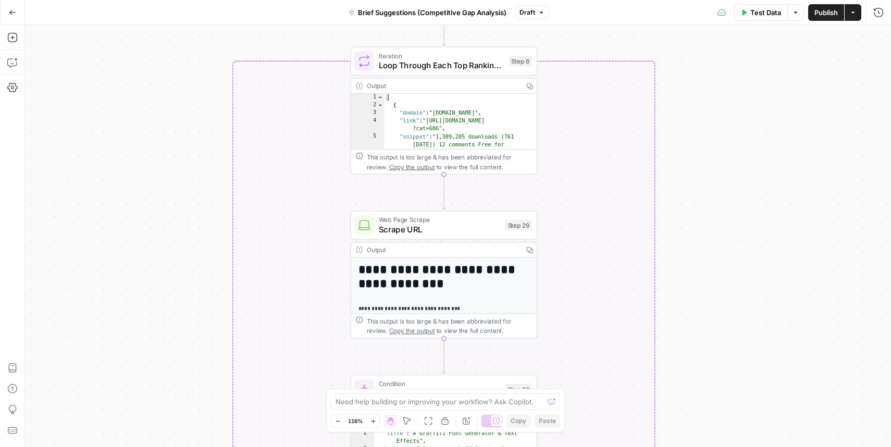
drag, startPoint x: 665, startPoint y: 221, endPoint x: 665, endPoint y: 145, distance: 76.0
click at [665, 145] on div "true false true false Workflow Input Settings Inputs Condition Check Article Bo…" at bounding box center [458, 236] width 866 height 422
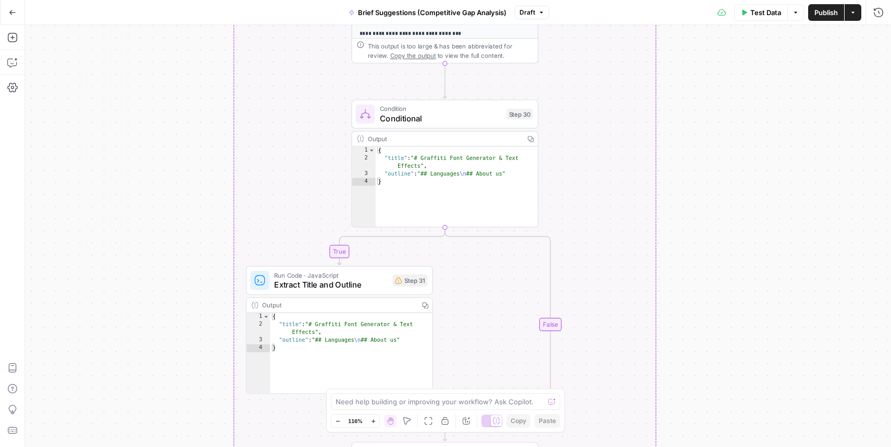
drag, startPoint x: 682, startPoint y: 236, endPoint x: 686, endPoint y: -26, distance: 261.5
click at [686, 0] on html "Webflow New Home Browse Insights Opportunities Your Data Recent Grids Blog Refr…" at bounding box center [445, 223] width 891 height 447
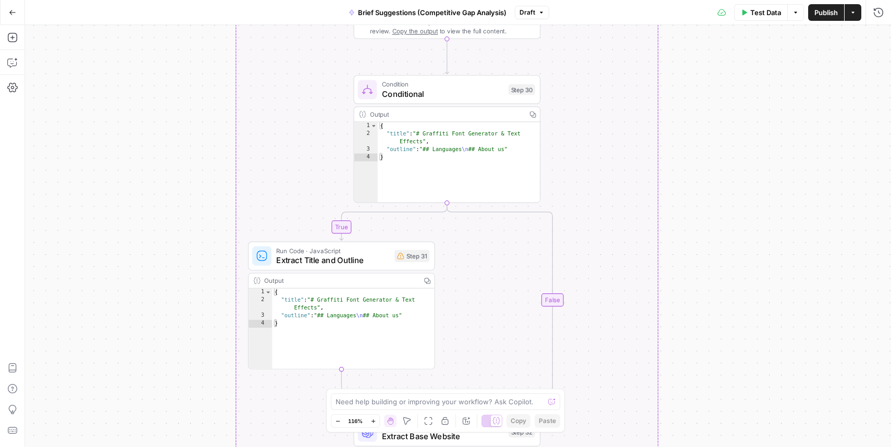
drag, startPoint x: 680, startPoint y: 199, endPoint x: 685, endPoint y: 43, distance: 156.3
click at [685, 43] on div "true false true false Workflow Input Settings Inputs Condition Check Article Bo…" at bounding box center [458, 236] width 866 height 422
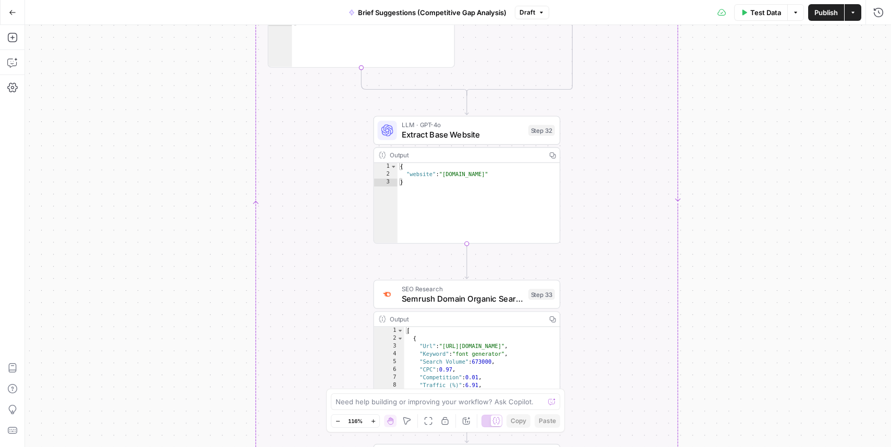
drag, startPoint x: 721, startPoint y: 287, endPoint x: 735, endPoint y: 133, distance: 154.8
click at [735, 133] on div "true false true false Workflow Input Settings Inputs Condition Check Article Bo…" at bounding box center [458, 236] width 866 height 422
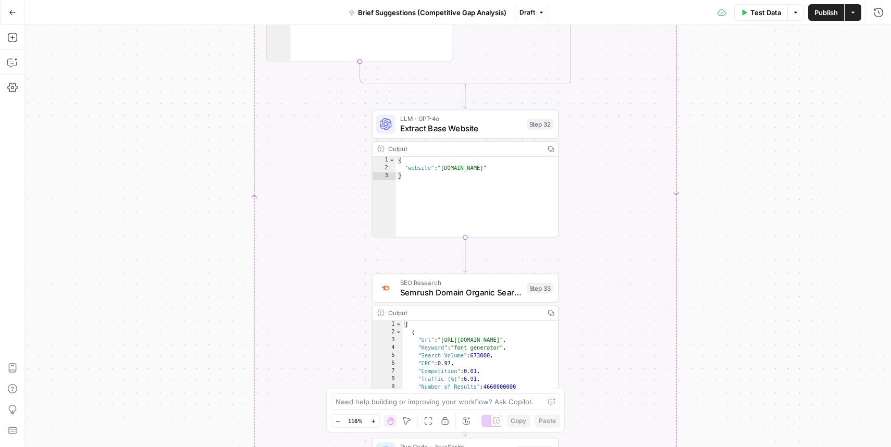
drag, startPoint x: 725, startPoint y: 245, endPoint x: 721, endPoint y: 176, distance: 69.4
click at [721, 176] on div "true false true false Workflow Input Settings Inputs Condition Check Article Bo…" at bounding box center [458, 236] width 866 height 422
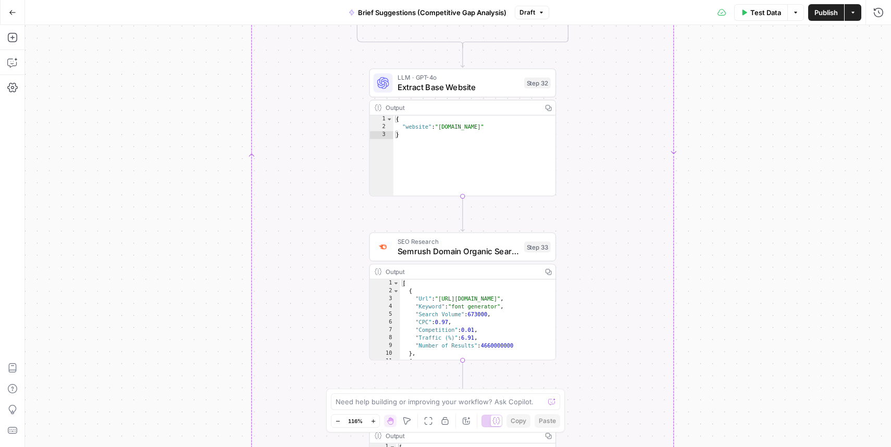
drag, startPoint x: 716, startPoint y: 140, endPoint x: 716, endPoint y: 162, distance: 21.9
click at [716, 162] on div "true false true false Workflow Input Settings Inputs Condition Check Article Bo…" at bounding box center [458, 236] width 866 height 422
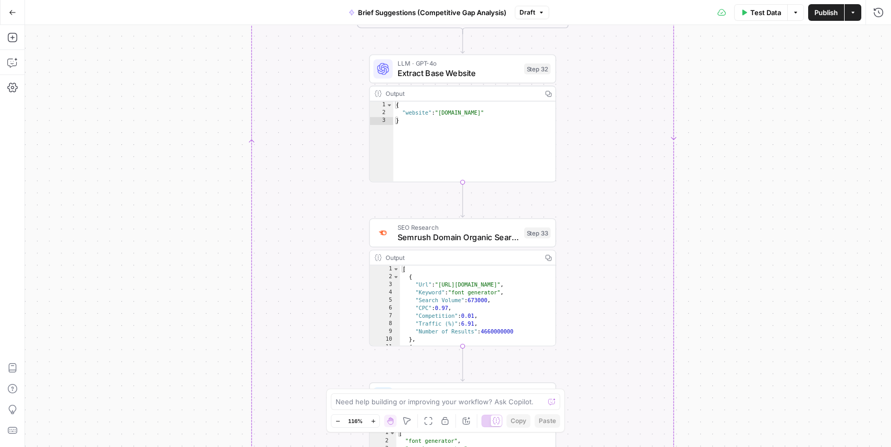
drag, startPoint x: 697, startPoint y: 291, endPoint x: 704, endPoint y: 160, distance: 130.9
click at [704, 160] on div "true false true false Workflow Input Settings Inputs Condition Check Article Bo…" at bounding box center [458, 236] width 866 height 422
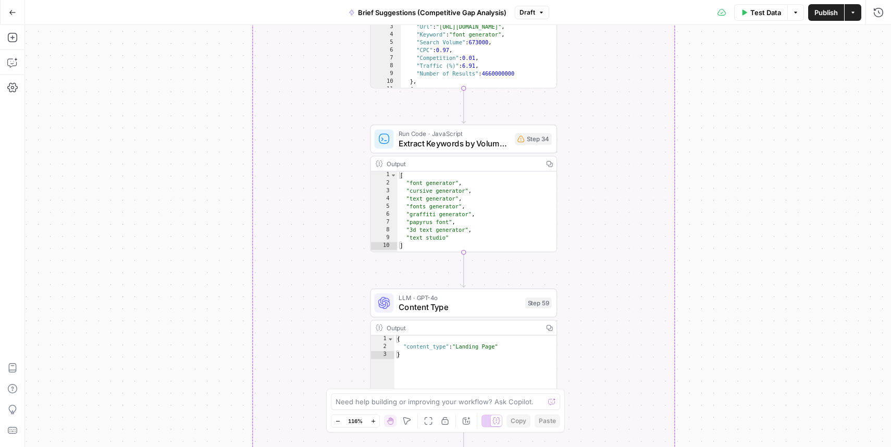
drag, startPoint x: 696, startPoint y: 272, endPoint x: 693, endPoint y: 123, distance: 149.5
click at [693, 123] on div "true false true false Workflow Input Settings Inputs Condition Check Article Bo…" at bounding box center [458, 236] width 866 height 422
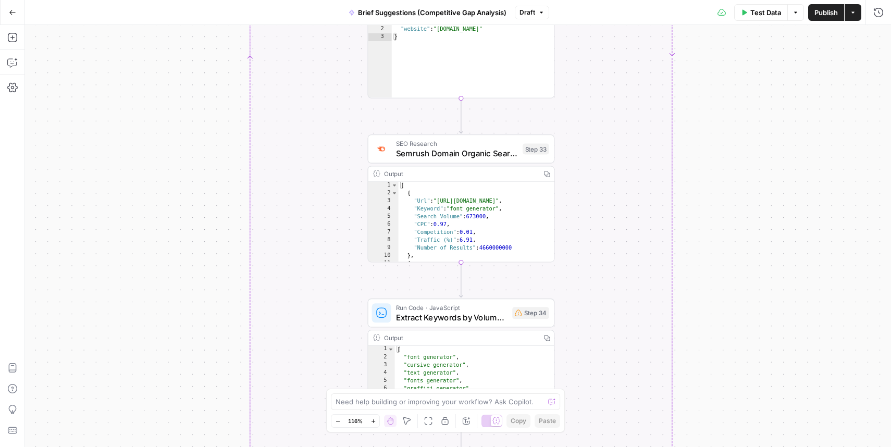
drag, startPoint x: 702, startPoint y: 105, endPoint x: 697, endPoint y: 303, distance: 198.0
click at [697, 303] on div "true false true false Workflow Input Settings Inputs Condition Check Article Bo…" at bounding box center [458, 236] width 866 height 422
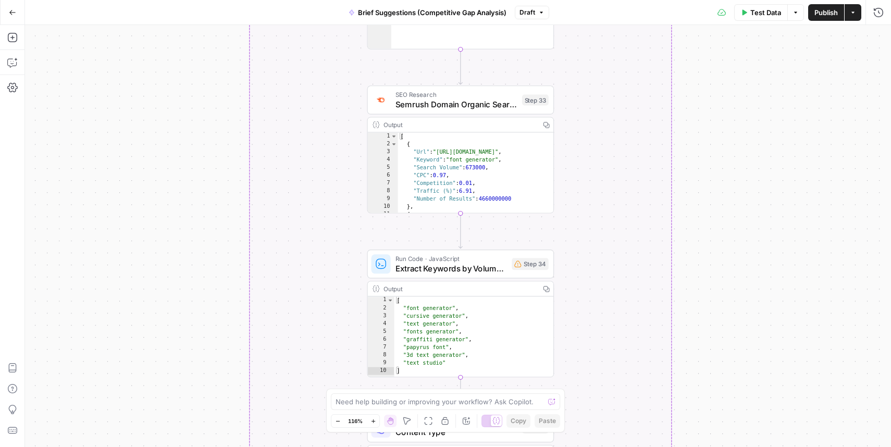
drag, startPoint x: 767, startPoint y: 278, endPoint x: 781, endPoint y: 130, distance: 149.1
click at [781, 130] on div "true false true false Workflow Input Settings Inputs Condition Check Article Bo…" at bounding box center [458, 236] width 866 height 422
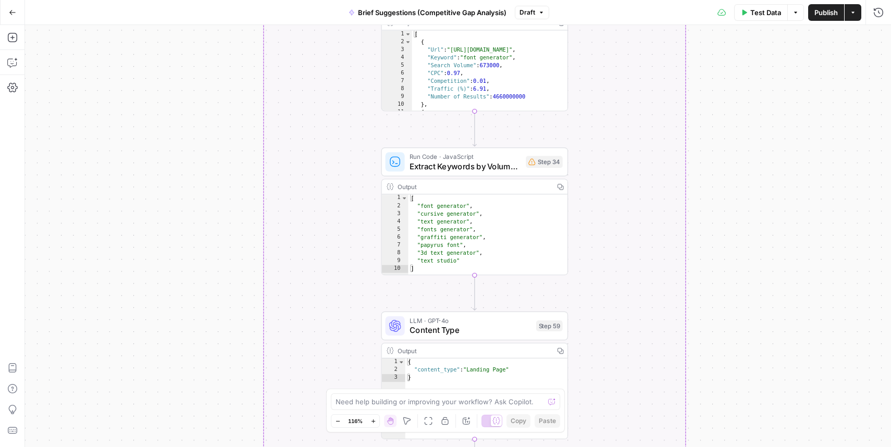
drag, startPoint x: 754, startPoint y: 274, endPoint x: 755, endPoint y: 177, distance: 97.4
click at [755, 177] on div "true false true false Workflow Input Settings Inputs Condition Check Article Bo…" at bounding box center [458, 236] width 866 height 422
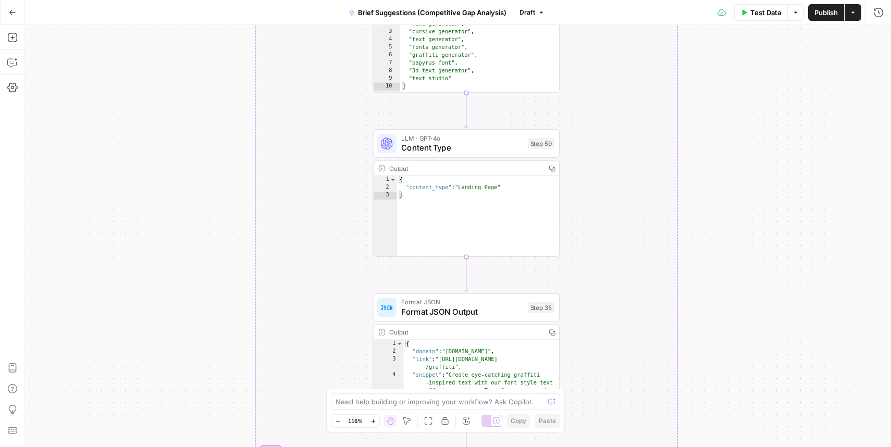
drag, startPoint x: 739, startPoint y: 168, endPoint x: 738, endPoint y: -18, distance: 185.9
click at [738, 0] on html "Webflow New Home Browse Insights Opportunities Your Data Recent Grids Blog Refr…" at bounding box center [445, 223] width 891 height 447
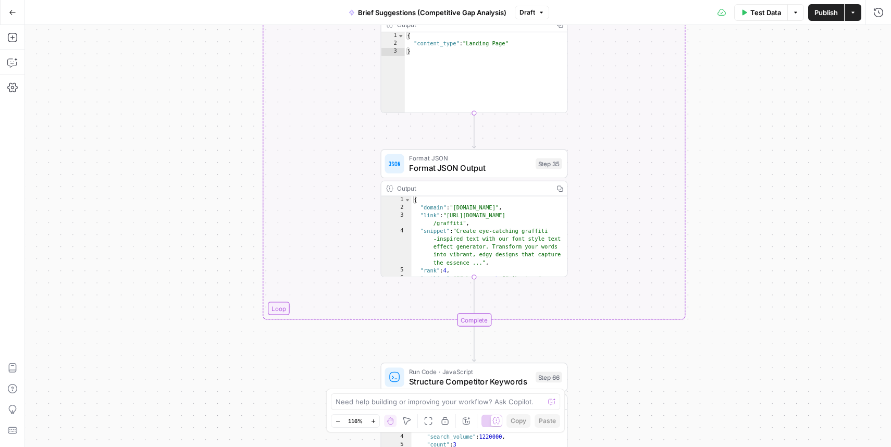
drag, startPoint x: 743, startPoint y: 143, endPoint x: 745, endPoint y: 42, distance: 101.1
click at [745, 42] on div "true false true false Workflow Input Settings Inputs Condition Check Article Bo…" at bounding box center [458, 236] width 866 height 422
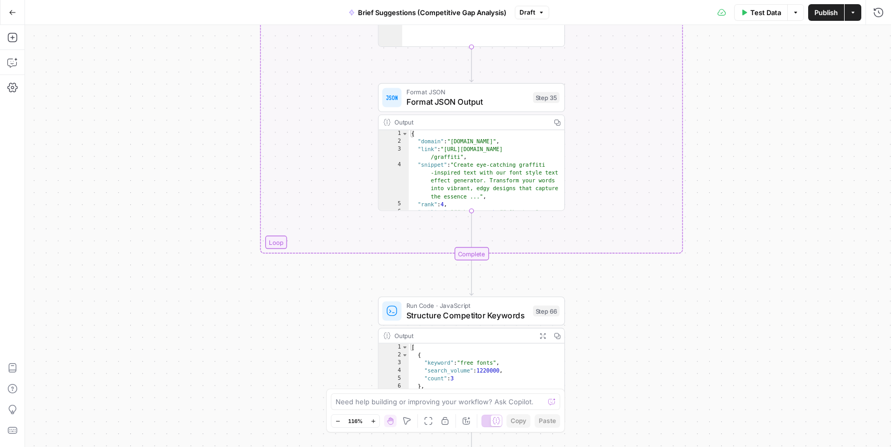
drag, startPoint x: 744, startPoint y: 103, endPoint x: 738, endPoint y: 77, distance: 26.0
click at [738, 77] on div "true false true false Workflow Input Settings Inputs Condition Check Article Bo…" at bounding box center [458, 236] width 866 height 422
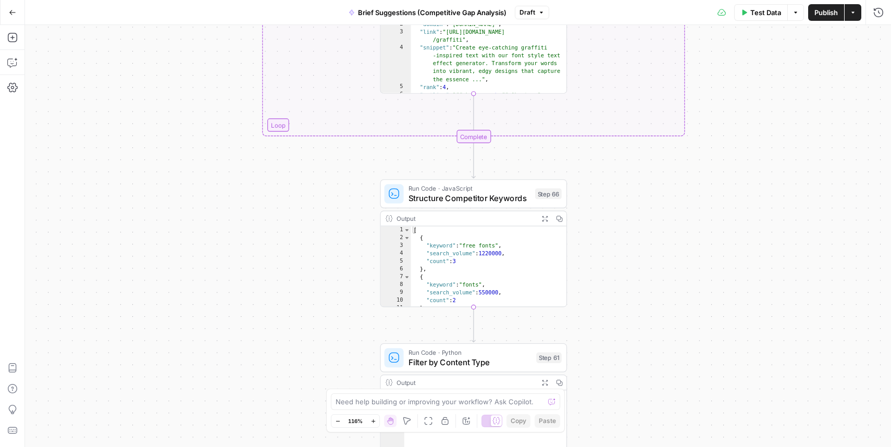
drag, startPoint x: 763, startPoint y: 278, endPoint x: 768, endPoint y: 159, distance: 118.8
click at [768, 159] on div "true false true false Workflow Input Settings Inputs Condition Check Article Bo…" at bounding box center [458, 236] width 866 height 422
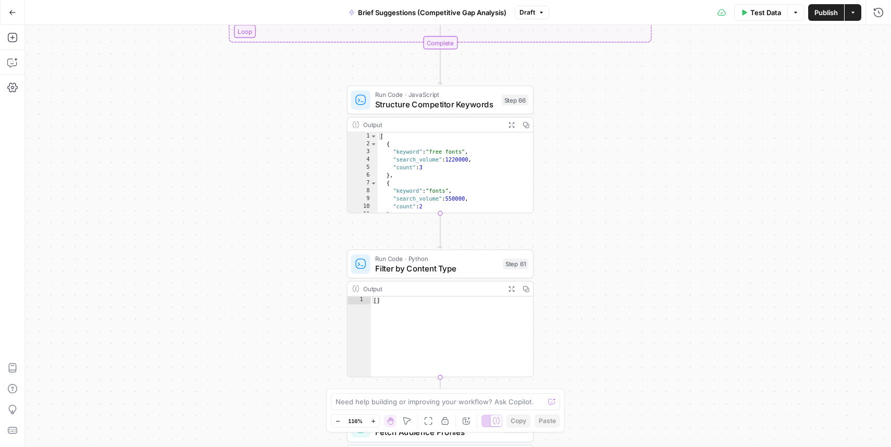
drag, startPoint x: 713, startPoint y: 268, endPoint x: 679, endPoint y: 180, distance: 94.5
click at [679, 180] on div "true false true false Workflow Input Settings Inputs Condition Check Article Bo…" at bounding box center [458, 236] width 866 height 422
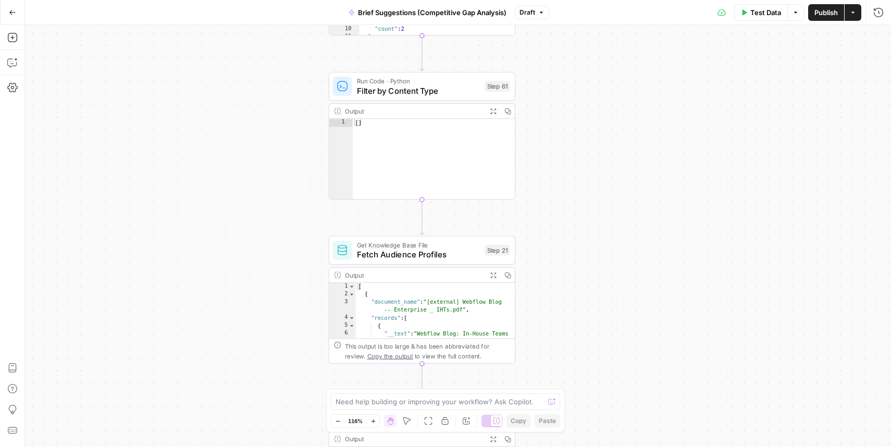
drag, startPoint x: 662, startPoint y: 352, endPoint x: 645, endPoint y: 168, distance: 184.1
click at [645, 168] on div "true false true false Workflow Input Settings Inputs Condition Check Article Bo…" at bounding box center [458, 236] width 866 height 422
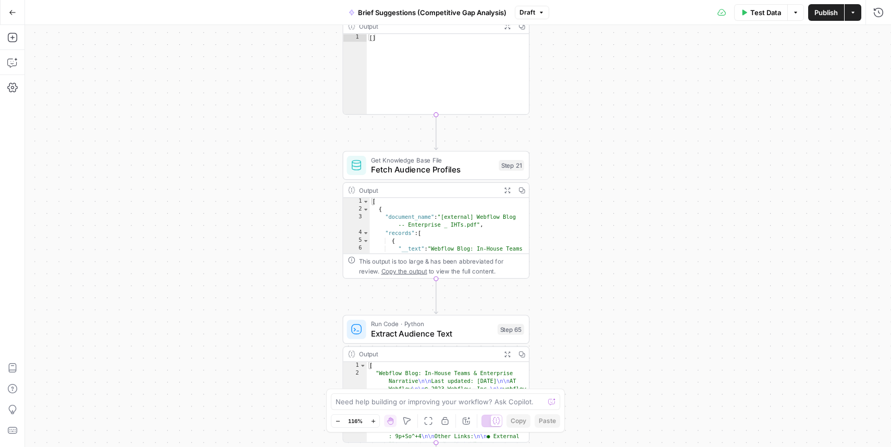
drag, startPoint x: 621, startPoint y: 299, endPoint x: 643, endPoint y: 196, distance: 106.0
click at [643, 196] on div "true false true false Workflow Input Settings Inputs Condition Check Article Bo…" at bounding box center [458, 236] width 866 height 422
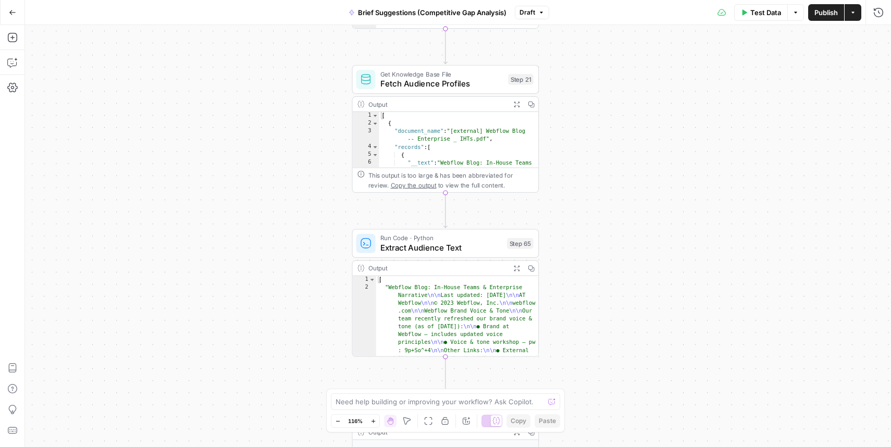
drag, startPoint x: 622, startPoint y: 272, endPoint x: 623, endPoint y: 210, distance: 62.0
click at [623, 210] on div "true false true false Workflow Input Settings Inputs Condition Check Article Bo…" at bounding box center [458, 236] width 866 height 422
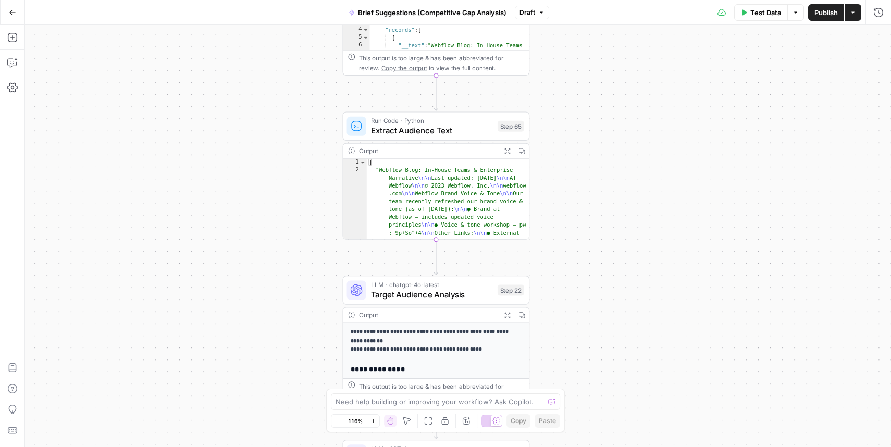
drag, startPoint x: 615, startPoint y: 306, endPoint x: 609, endPoint y: 171, distance: 135.0
click at [609, 171] on div "true false true false Workflow Input Settings Inputs Condition Check Article Bo…" at bounding box center [458, 236] width 866 height 422
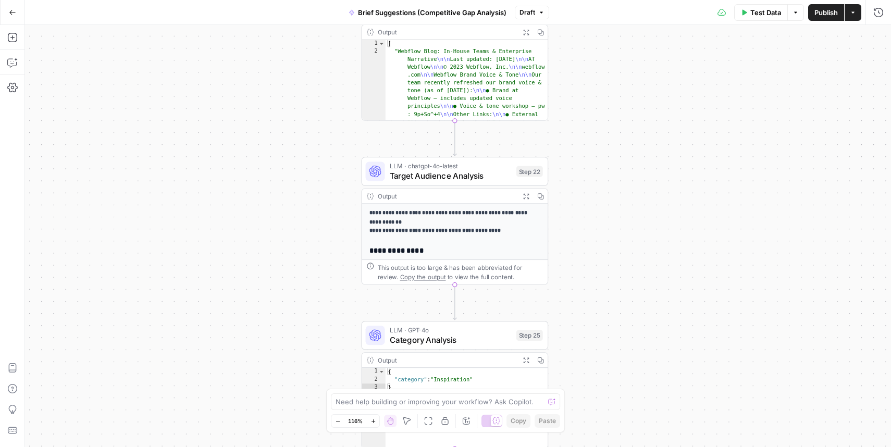
drag, startPoint x: 613, startPoint y: 319, endPoint x: 629, endPoint y: 219, distance: 101.8
click at [629, 219] on div "true false true false Workflow Input Settings Inputs Condition Check Article Bo…" at bounding box center [458, 236] width 866 height 422
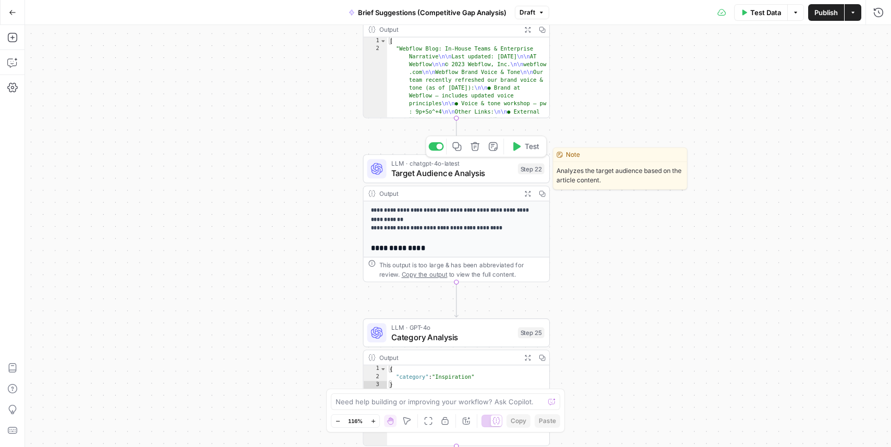
click at [448, 177] on span "Target Audience Analysis" at bounding box center [452, 173] width 122 height 12
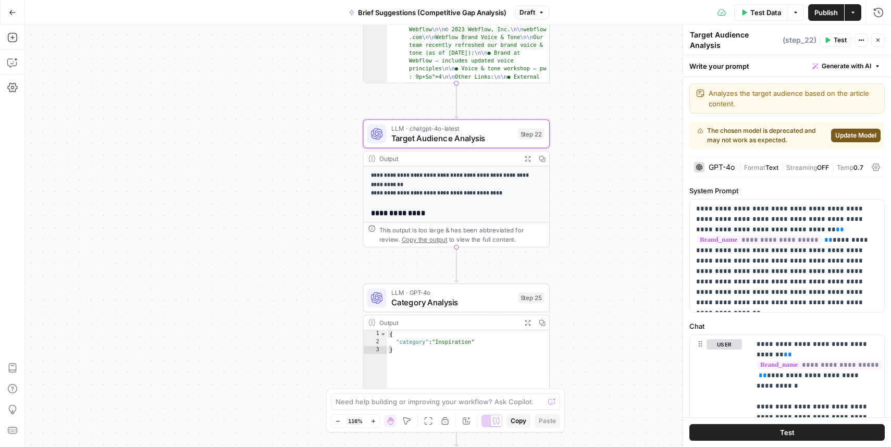
drag, startPoint x: 613, startPoint y: 304, endPoint x: 631, endPoint y: 167, distance: 137.5
click at [631, 167] on div "true false true false Workflow Input Settings Inputs Condition Check Article Bo…" at bounding box center [458, 236] width 866 height 422
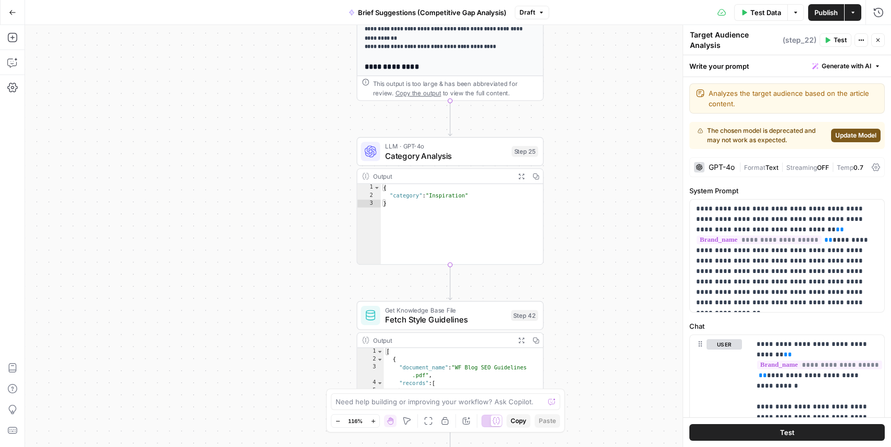
drag, startPoint x: 625, startPoint y: 285, endPoint x: 597, endPoint y: 211, distance: 79.1
click at [597, 211] on div "true false true false Workflow Input Settings Inputs Condition Check Article Bo…" at bounding box center [458, 236] width 866 height 422
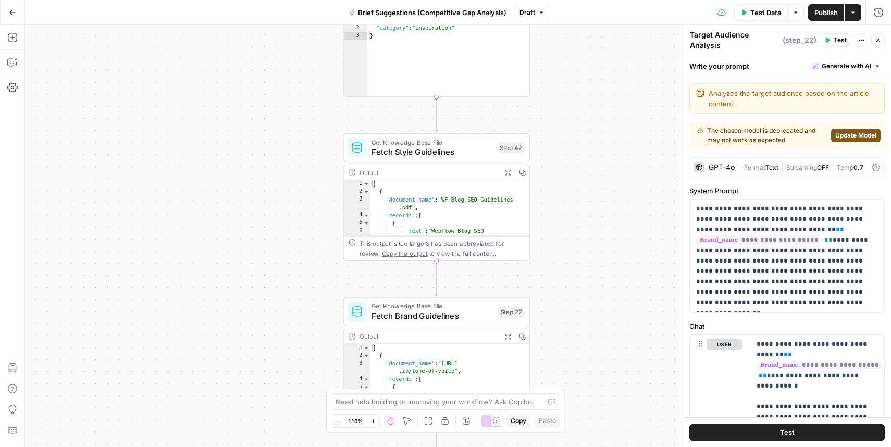
drag, startPoint x: 582, startPoint y: 271, endPoint x: 577, endPoint y: 111, distance: 160.0
click at [577, 111] on div "true false true false Workflow Input Settings Inputs Condition Check Article Bo…" at bounding box center [458, 236] width 866 height 422
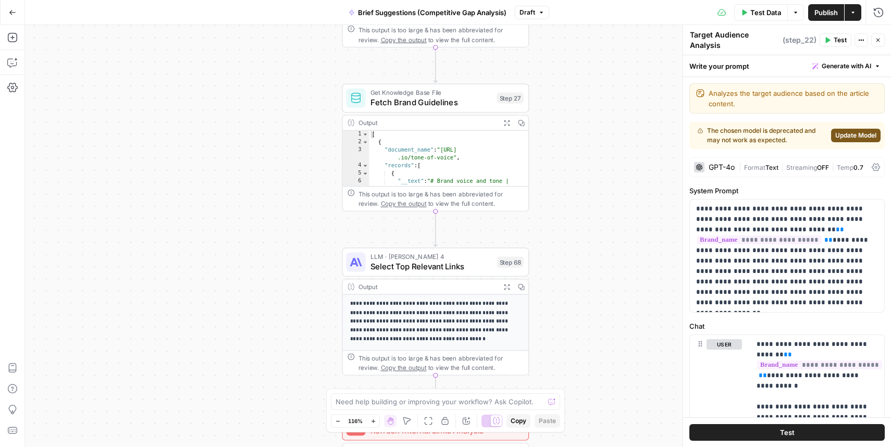
drag, startPoint x: 589, startPoint y: 282, endPoint x: 586, endPoint y: 93, distance: 189.1
click at [586, 93] on div "true false true false Workflow Input Settings Inputs Condition Check Article Bo…" at bounding box center [458, 236] width 866 height 422
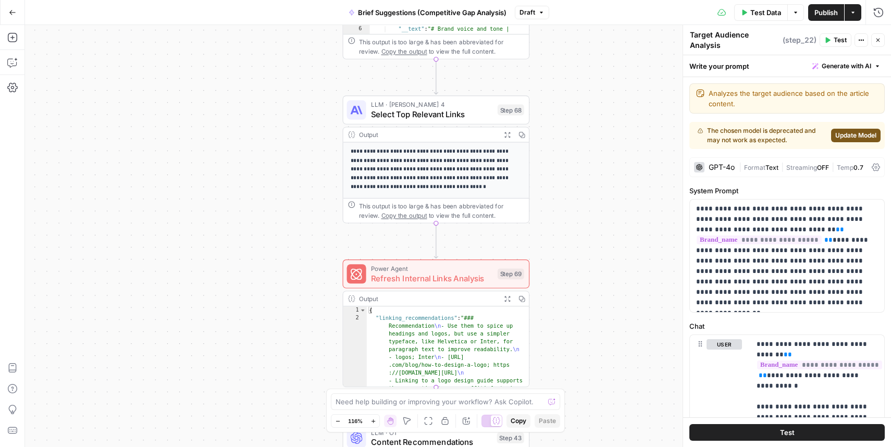
drag, startPoint x: 552, startPoint y: 260, endPoint x: 553, endPoint y: 108, distance: 152.1
click at [553, 108] on div "true false true false Workflow Input Settings Inputs Condition Check Article Bo…" at bounding box center [458, 236] width 866 height 422
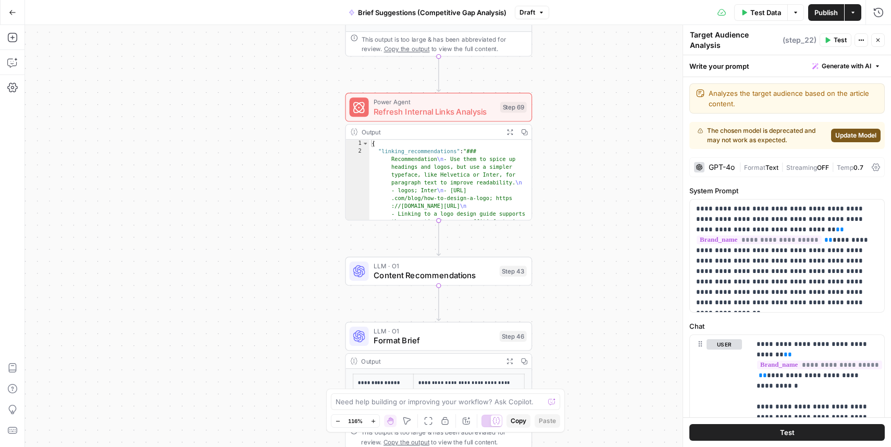
drag, startPoint x: 571, startPoint y: 352, endPoint x: 574, endPoint y: 185, distance: 166.7
click at [574, 185] on div "true false true false Workflow Input Settings Inputs Condition Check Article Bo…" at bounding box center [458, 236] width 866 height 422
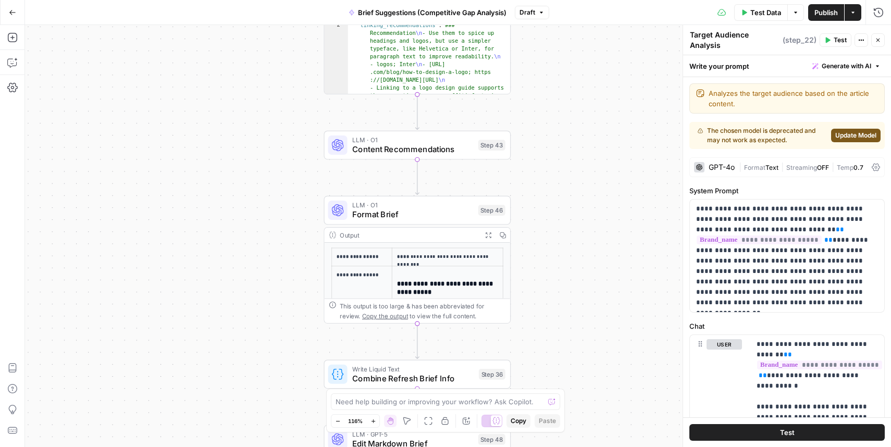
drag, startPoint x: 591, startPoint y: 278, endPoint x: 571, endPoint y: 155, distance: 125.1
click at [571, 155] on div "true false true false Workflow Input Settings Inputs Condition Check Article Bo…" at bounding box center [458, 236] width 866 height 422
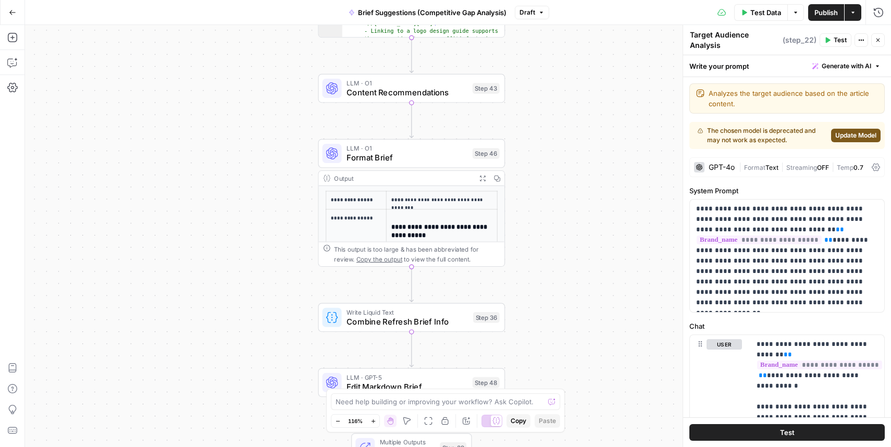
drag, startPoint x: 537, startPoint y: 271, endPoint x: 536, endPoint y: 184, distance: 87.0
click at [536, 184] on div "true false true false Workflow Input Settings Inputs Condition Check Article Bo…" at bounding box center [458, 236] width 866 height 422
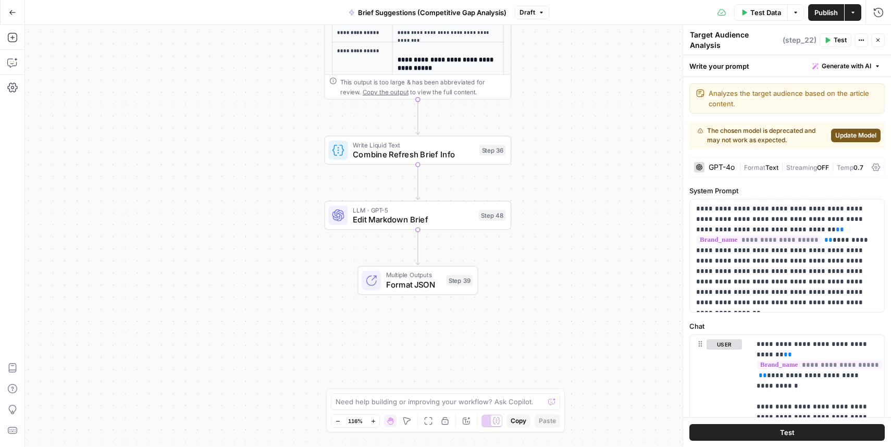
drag, startPoint x: 544, startPoint y: 255, endPoint x: 546, endPoint y: 118, distance: 137.0
click at [546, 118] on div "true false true false Workflow Input Settings Inputs Condition Check Article Bo…" at bounding box center [458, 236] width 866 height 422
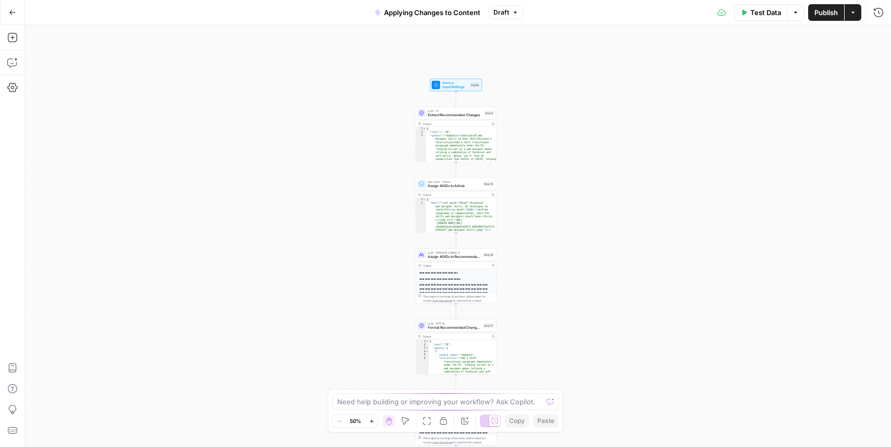
drag, startPoint x: 573, startPoint y: 101, endPoint x: 569, endPoint y: 304, distance: 203.7
click at [571, 319] on div "true false Workflow Input Settings Inputs LLM · O1 Extract Recommended Changes …" at bounding box center [458, 236] width 866 height 422
drag, startPoint x: 530, startPoint y: 203, endPoint x: 534, endPoint y: 92, distance: 111.5
click at [534, 92] on div "true false Workflow Input Settings Inputs LLM · O1 Extract Recommended Changes …" at bounding box center [458, 236] width 866 height 422
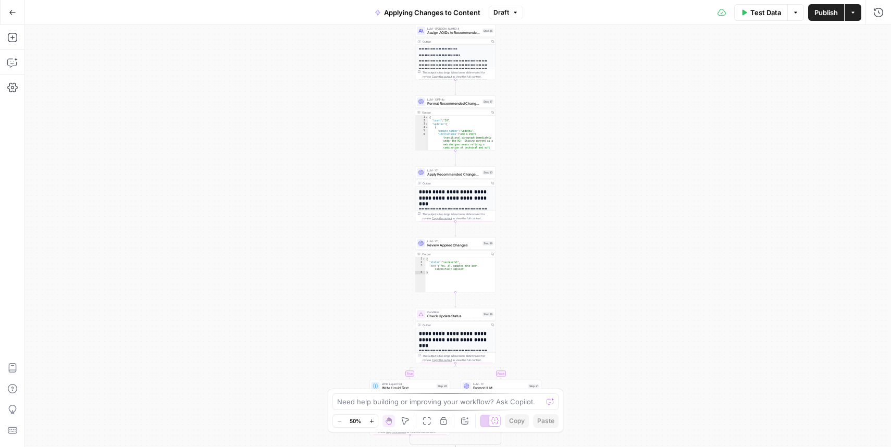
drag, startPoint x: 532, startPoint y: 255, endPoint x: 530, endPoint y: 118, distance: 137.5
click at [530, 118] on div "true false Workflow Input Settings Inputs LLM · O1 Extract Recommended Changes …" at bounding box center [458, 236] width 866 height 422
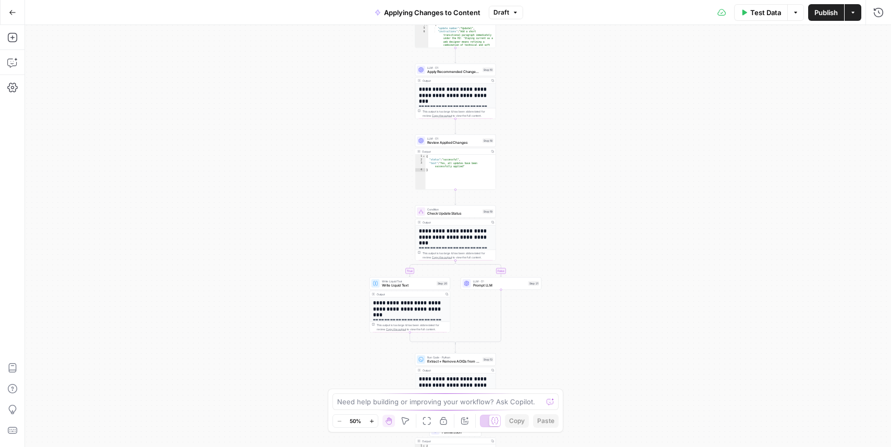
drag, startPoint x: 530, startPoint y: 250, endPoint x: 528, endPoint y: 161, distance: 88.6
click at [528, 161] on div "true false Workflow Input Settings Inputs LLM · O1 Extract Recommended Changes …" at bounding box center [458, 236] width 866 height 422
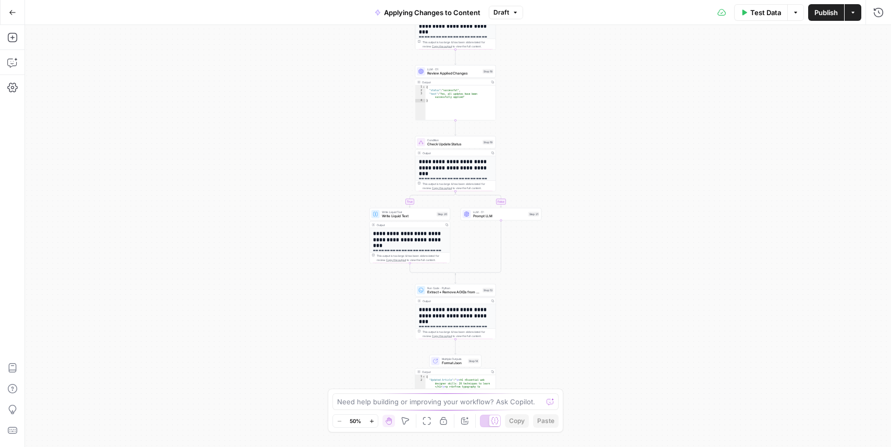
drag, startPoint x: 519, startPoint y: 222, endPoint x: 519, endPoint y: 137, distance: 84.9
click at [519, 137] on div "true false Workflow Input Settings Inputs LLM · O1 Extract Recommended Changes …" at bounding box center [458, 236] width 866 height 422
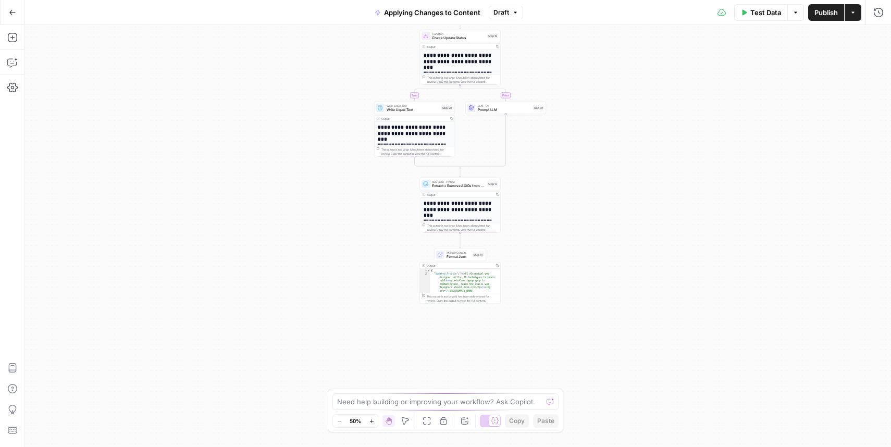
drag, startPoint x: 593, startPoint y: 303, endPoint x: 598, endPoint y: 212, distance: 90.7
click at [598, 212] on div "true false Workflow Input Settings Inputs LLM · O1 Extract Recommended Changes …" at bounding box center [458, 236] width 866 height 422
click at [11, 11] on icon "button" at bounding box center [12, 12] width 7 height 7
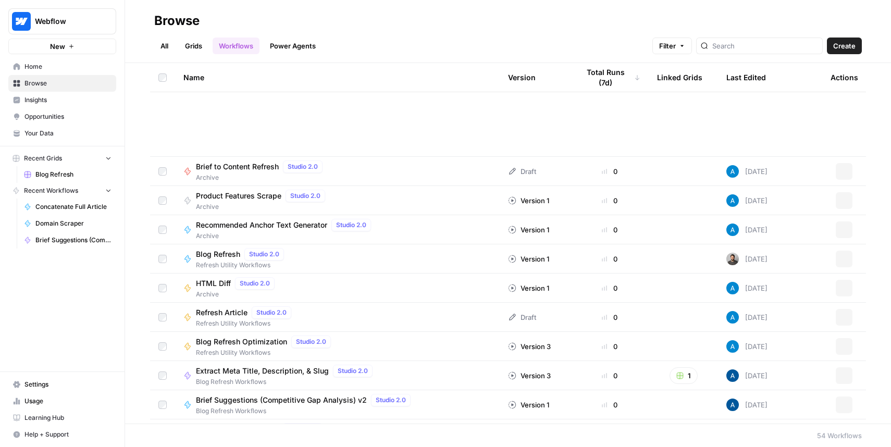
scroll to position [1076, 0]
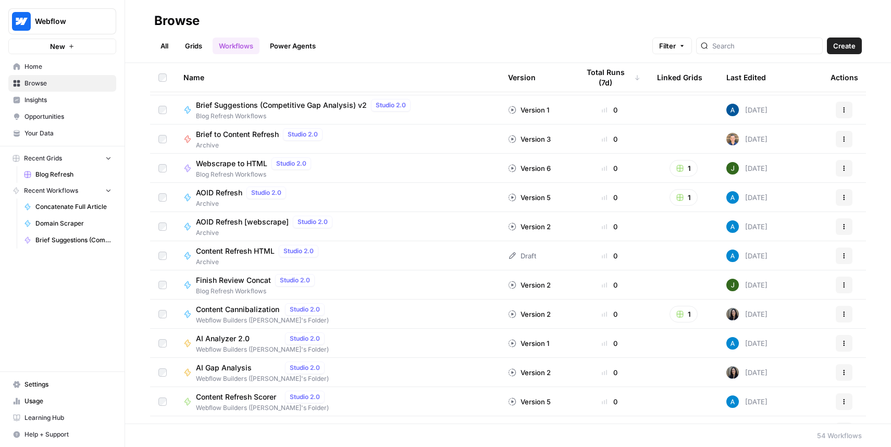
click at [167, 45] on link "All" at bounding box center [164, 45] width 20 height 17
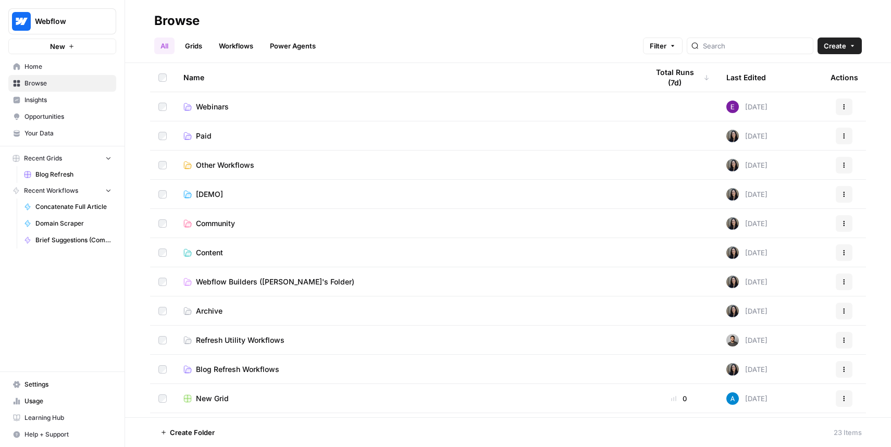
click at [206, 45] on link "Grids" at bounding box center [194, 45] width 30 height 17
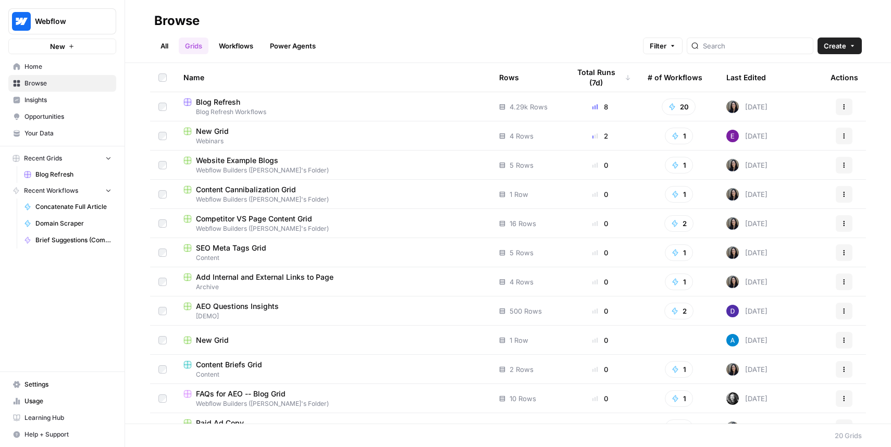
click at [275, 42] on link "Power Agents" at bounding box center [293, 45] width 58 height 17
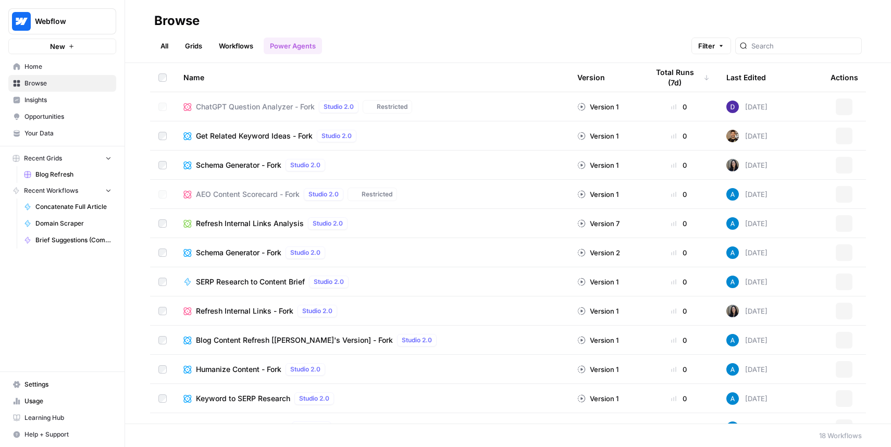
click at [224, 46] on link "Workflows" at bounding box center [235, 45] width 47 height 17
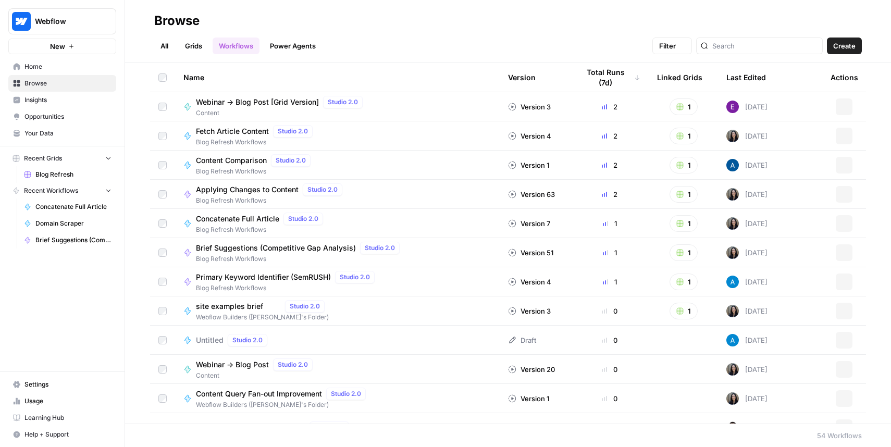
click at [188, 44] on link "Grids" at bounding box center [194, 45] width 30 height 17
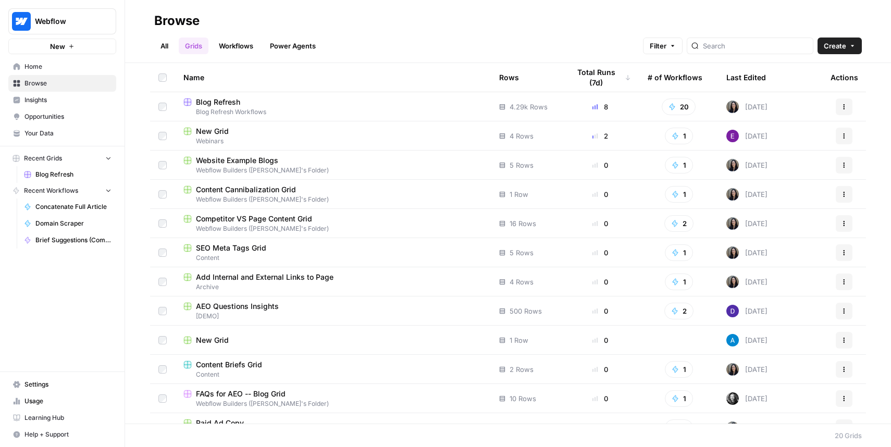
click at [169, 41] on link "All" at bounding box center [164, 45] width 20 height 17
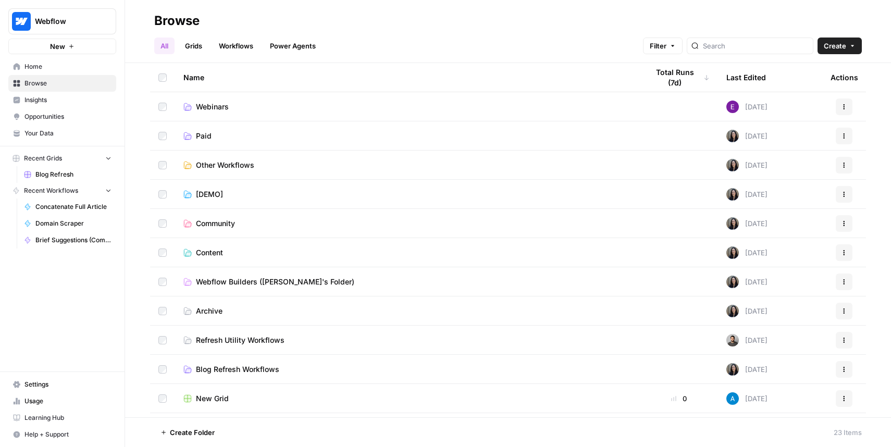
click at [169, 41] on link "All" at bounding box center [164, 45] width 20 height 17
click at [272, 35] on div "All Grids Workflows Power Agents Filter Create" at bounding box center [507, 41] width 707 height 25
click at [273, 39] on link "Power Agents" at bounding box center [293, 45] width 58 height 17
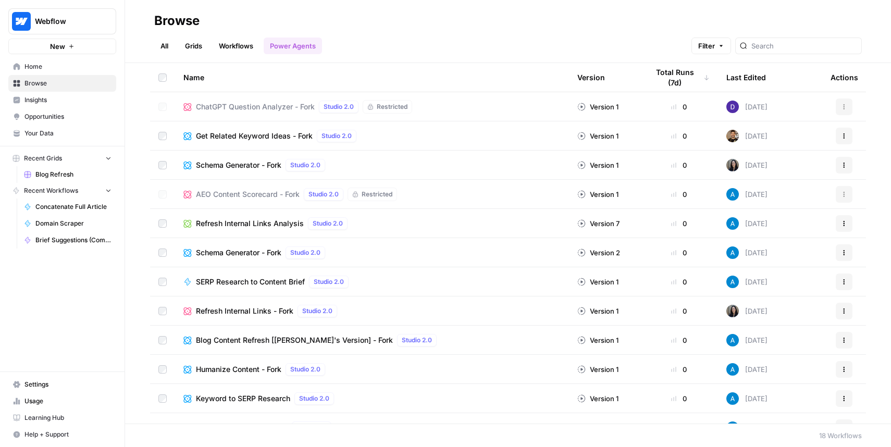
click at [172, 56] on header "Browse All Grids Workflows Power Agents Filter" at bounding box center [508, 31] width 766 height 63
click at [167, 48] on link "All" at bounding box center [164, 45] width 20 height 17
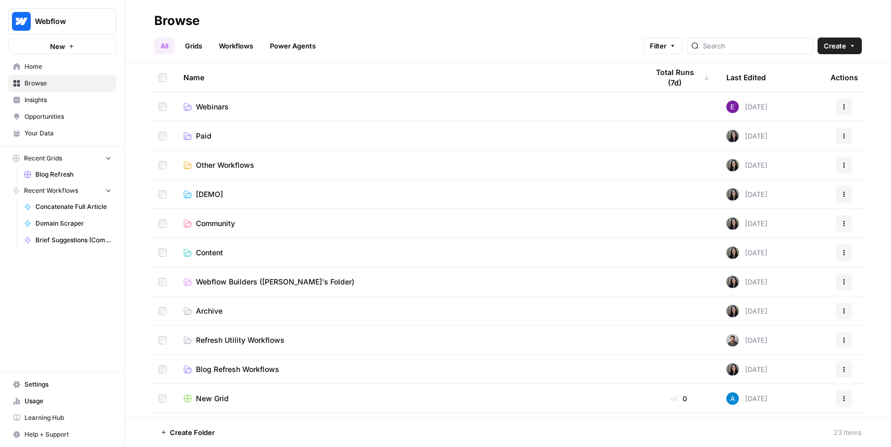
click at [190, 35] on div "All Grids Workflows Power Agents Filter Create" at bounding box center [507, 41] width 707 height 25
click at [191, 37] on div "All Grids Workflows Power Agents Filter Create" at bounding box center [507, 41] width 707 height 25
click at [203, 46] on link "Grids" at bounding box center [194, 45] width 30 height 17
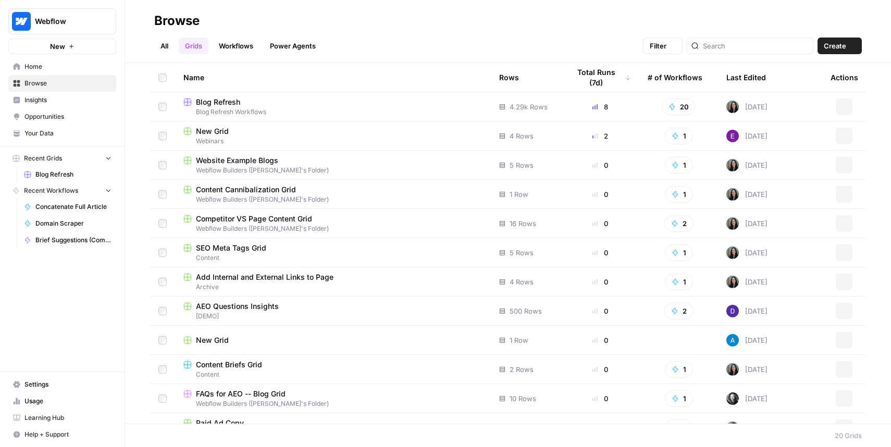
click at [237, 40] on link "Workflows" at bounding box center [235, 45] width 47 height 17
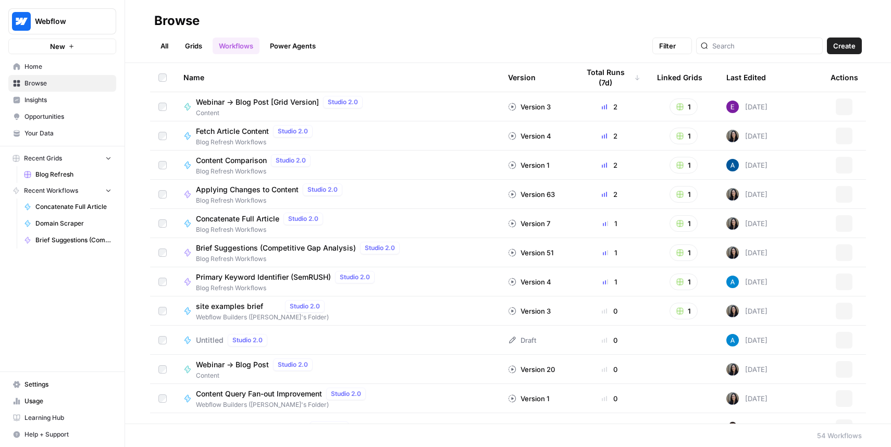
click at [302, 41] on link "Power Agents" at bounding box center [293, 45] width 58 height 17
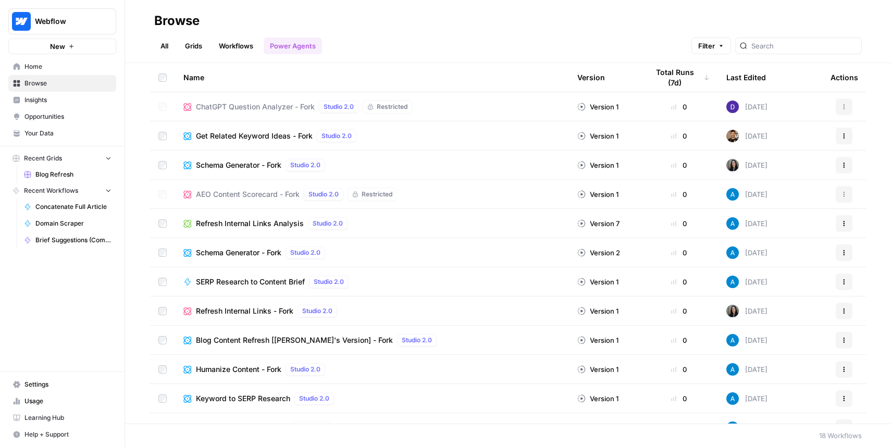
click at [237, 46] on link "Workflows" at bounding box center [235, 45] width 47 height 17
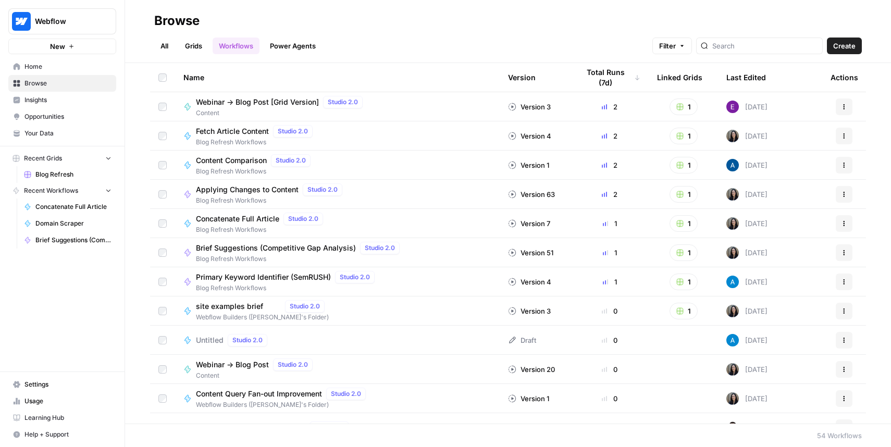
click at [175, 44] on ul "All Grids Workflows Power Agents" at bounding box center [238, 45] width 168 height 17
click at [168, 45] on link "All" at bounding box center [164, 45] width 20 height 17
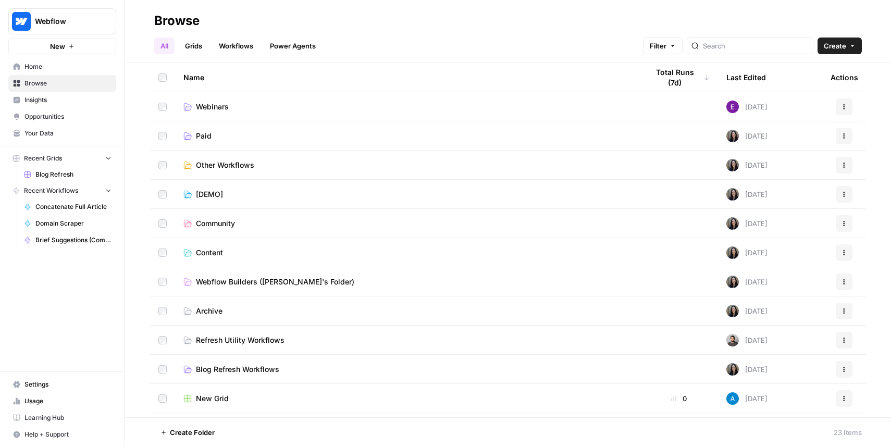
click at [185, 47] on link "Grids" at bounding box center [194, 45] width 30 height 17
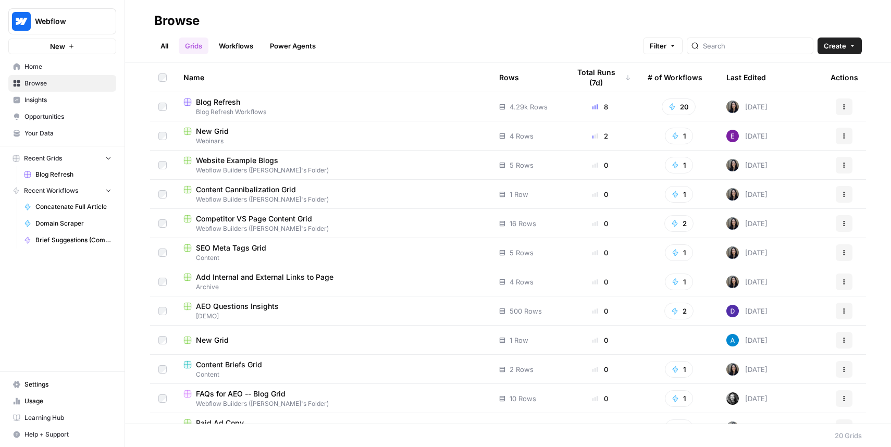
click at [240, 47] on link "Workflows" at bounding box center [235, 45] width 47 height 17
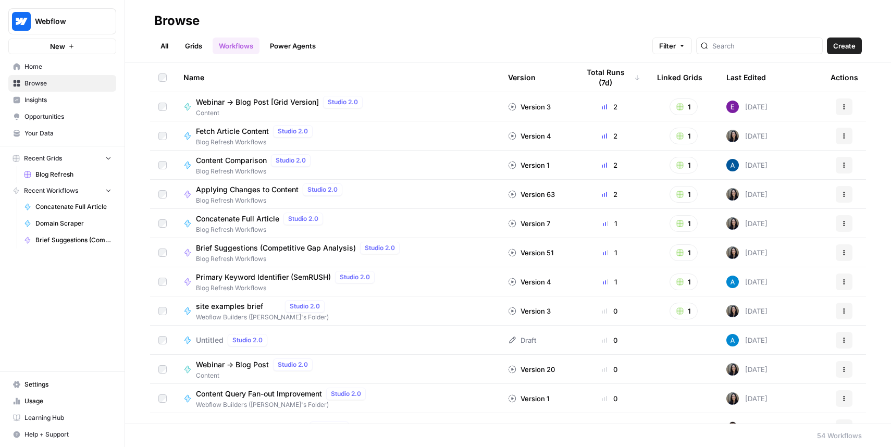
click at [282, 52] on link "Power Agents" at bounding box center [293, 45] width 58 height 17
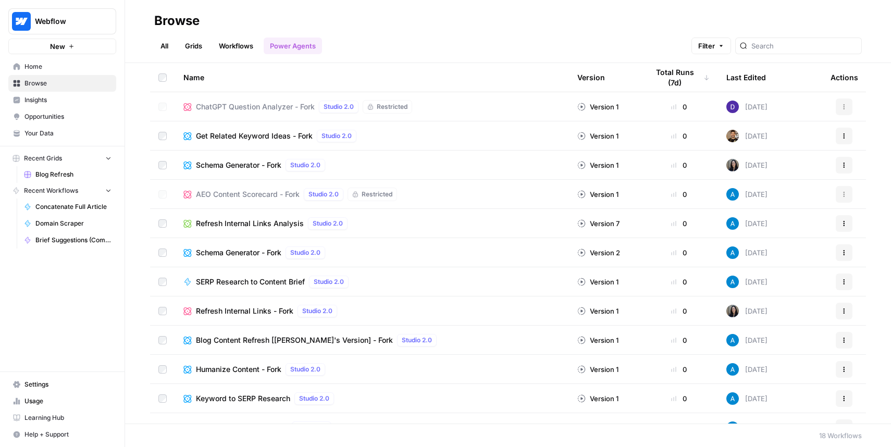
click at [215, 52] on link "Workflows" at bounding box center [235, 45] width 47 height 17
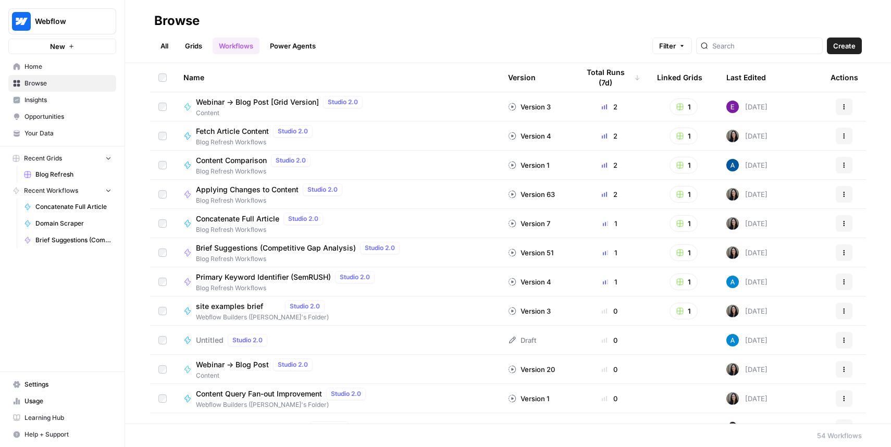
click at [186, 52] on link "Grids" at bounding box center [194, 45] width 30 height 17
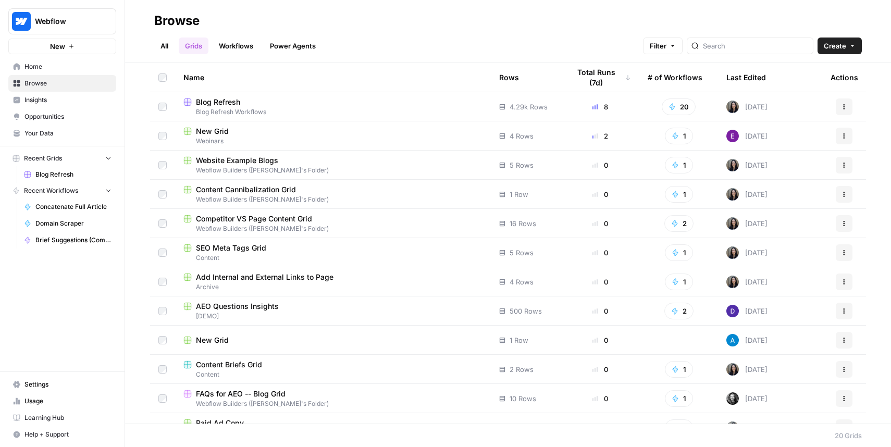
click at [195, 47] on link "Grids" at bounding box center [194, 45] width 30 height 17
click at [151, 44] on header "Browse All Grids Workflows Power Agents Filter Create" at bounding box center [508, 31] width 766 height 63
click at [161, 44] on link "All" at bounding box center [164, 45] width 20 height 17
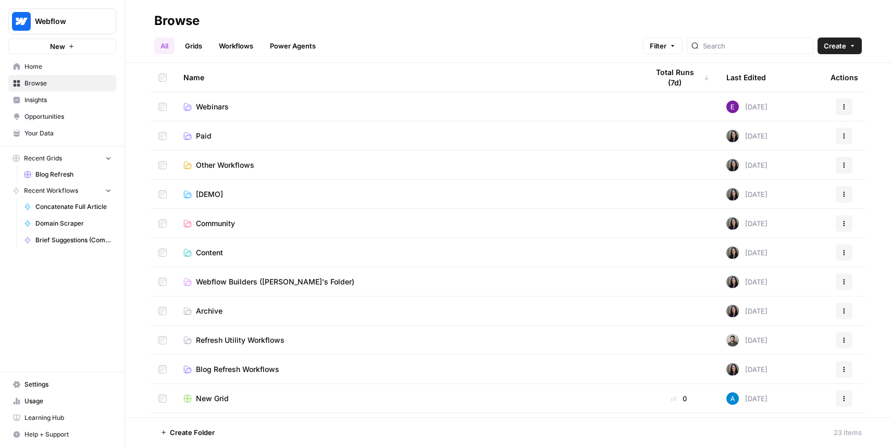
click at [191, 49] on link "Grids" at bounding box center [194, 45] width 30 height 17
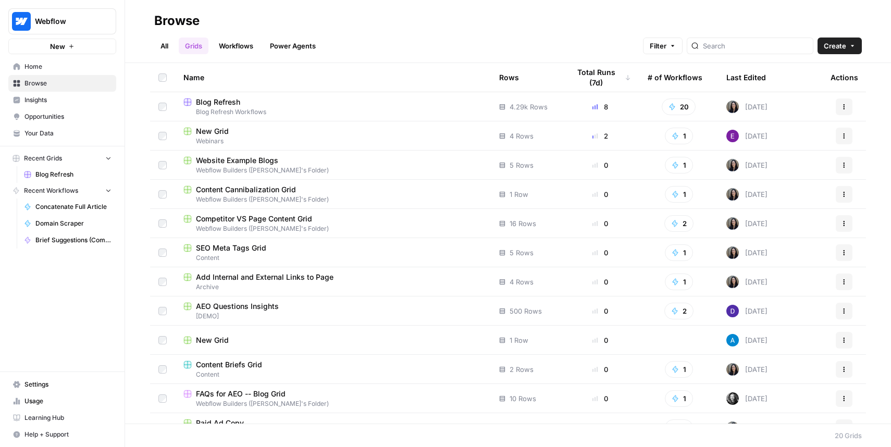
click at [222, 45] on link "Workflows" at bounding box center [235, 45] width 47 height 17
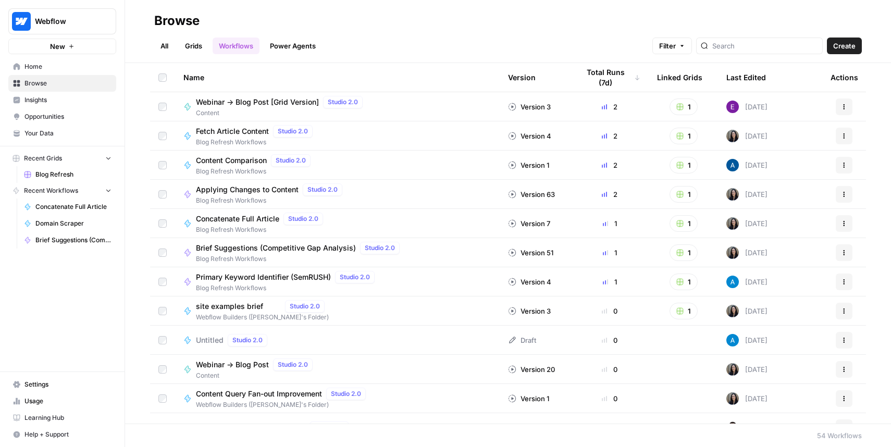
click at [184, 45] on link "Grids" at bounding box center [194, 45] width 30 height 17
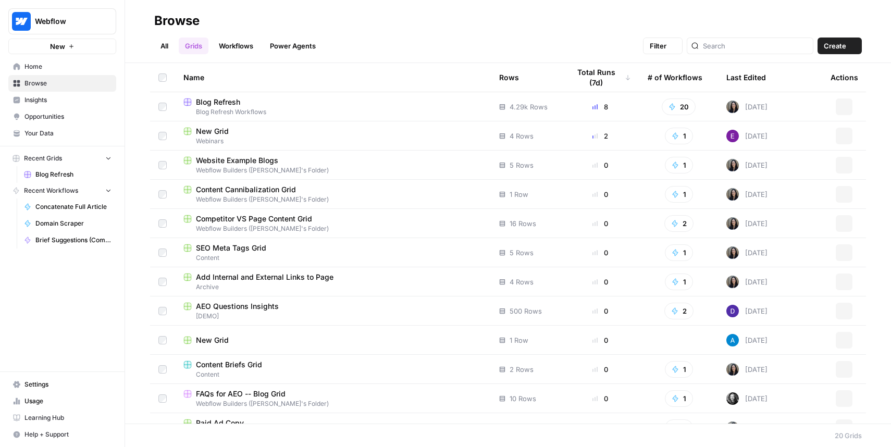
click at [174, 47] on link "All" at bounding box center [164, 45] width 20 height 17
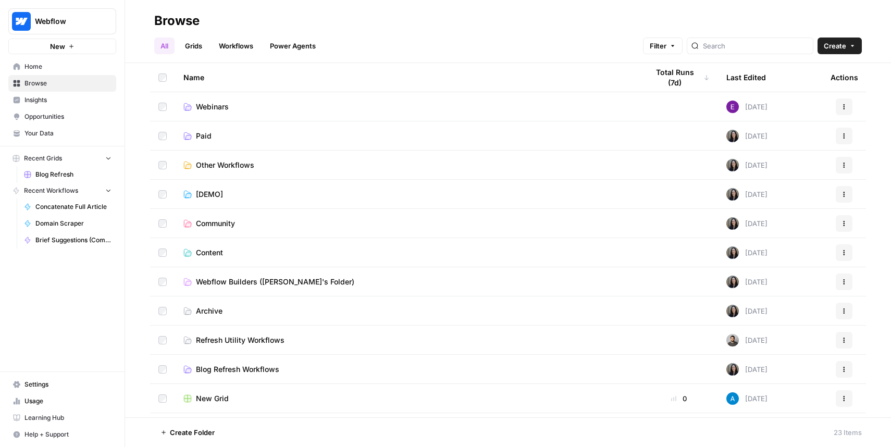
click at [174, 47] on link "All" at bounding box center [164, 45] width 20 height 17
click at [221, 53] on link "Workflows" at bounding box center [235, 45] width 47 height 17
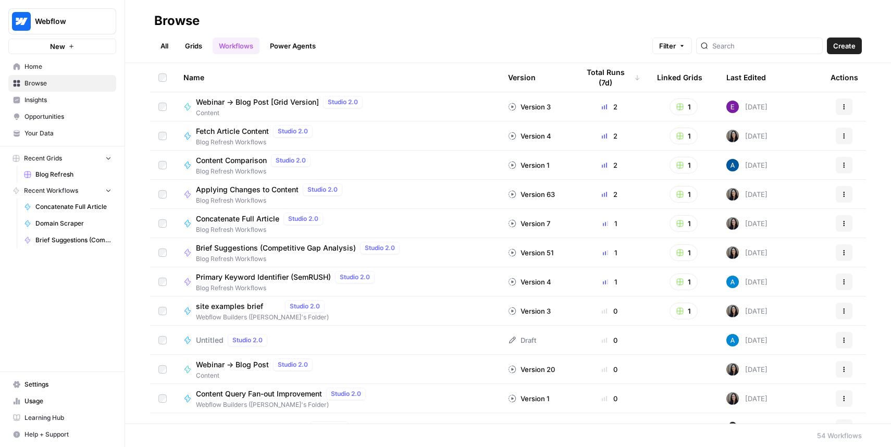
click at [176, 47] on ul "All Grids Workflows Power Agents" at bounding box center [238, 45] width 168 height 17
click at [161, 44] on link "All" at bounding box center [164, 45] width 20 height 17
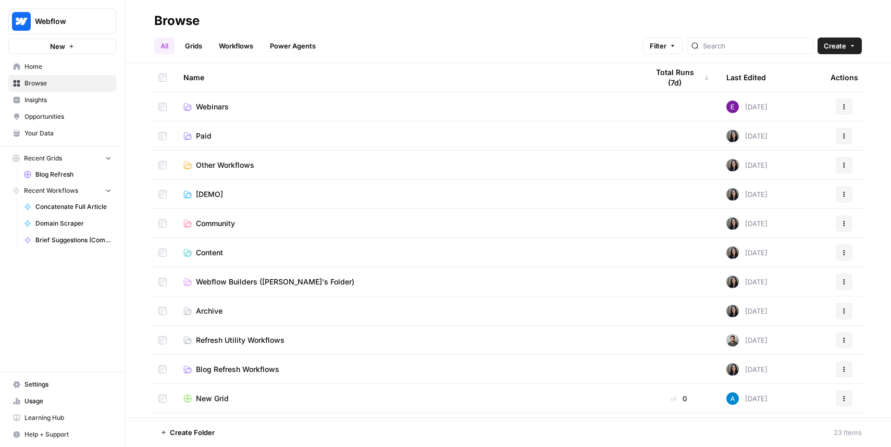
click at [161, 44] on link "All" at bounding box center [164, 45] width 20 height 17
click at [155, 42] on link "All" at bounding box center [164, 45] width 20 height 17
click at [211, 41] on ul "All Grids Workflows Power Agents" at bounding box center [238, 45] width 168 height 17
click at [300, 39] on link "Power Agents" at bounding box center [293, 45] width 58 height 17
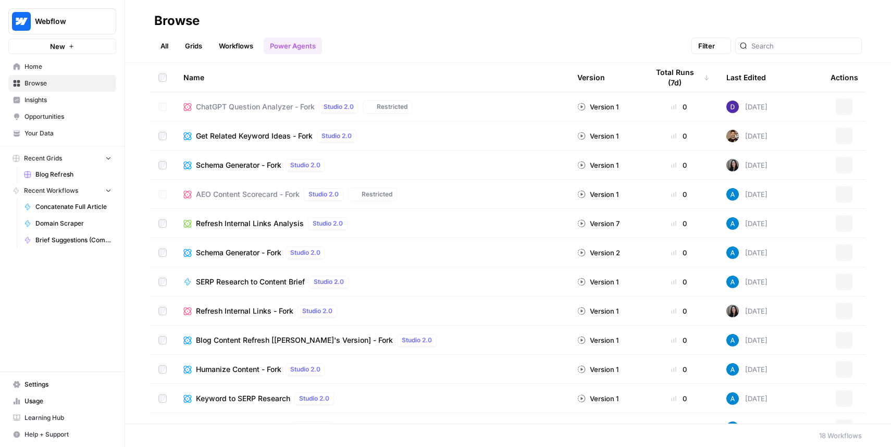
click at [224, 53] on link "Workflows" at bounding box center [235, 45] width 47 height 17
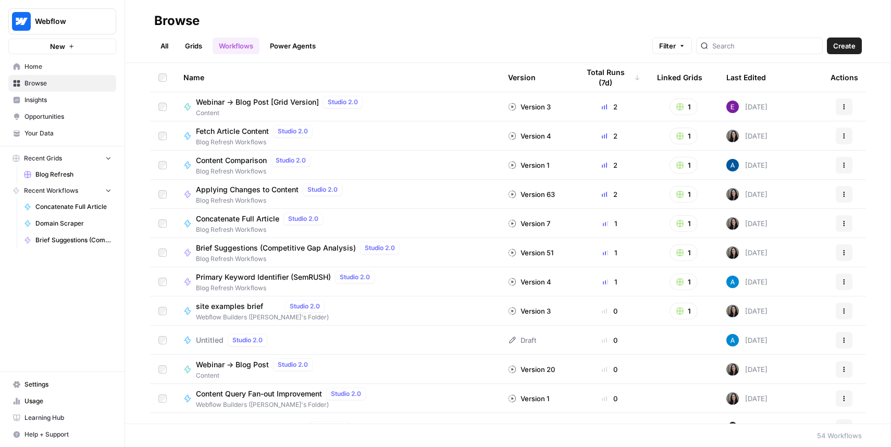
click at [179, 43] on ul "All Grids Workflows Power Agents" at bounding box center [238, 45] width 168 height 17
click at [164, 43] on link "All" at bounding box center [164, 45] width 20 height 17
